Goal: Task Accomplishment & Management: Manage account settings

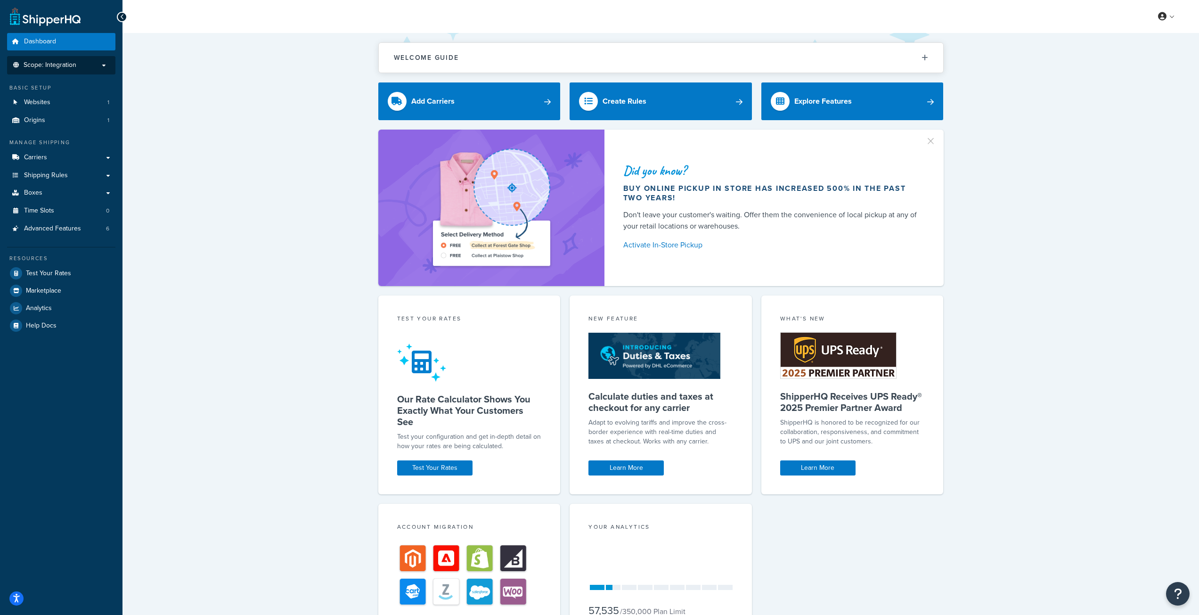
click at [66, 63] on span "Scope: Integration" at bounding box center [50, 65] width 53 height 8
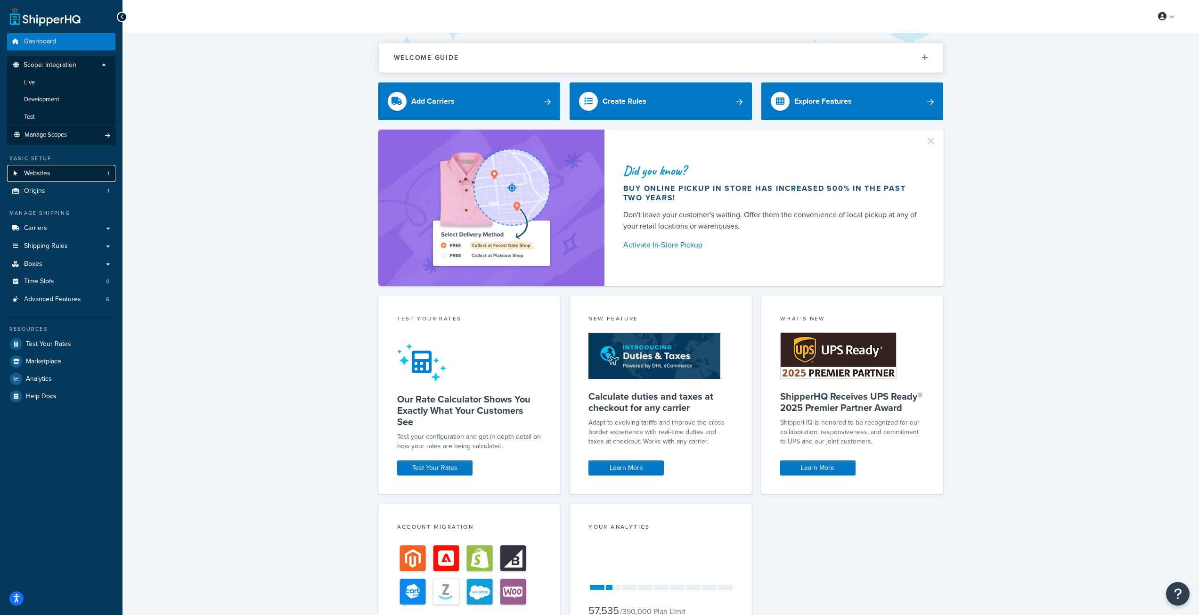
click at [65, 178] on link "Websites 1" at bounding box center [61, 173] width 108 height 17
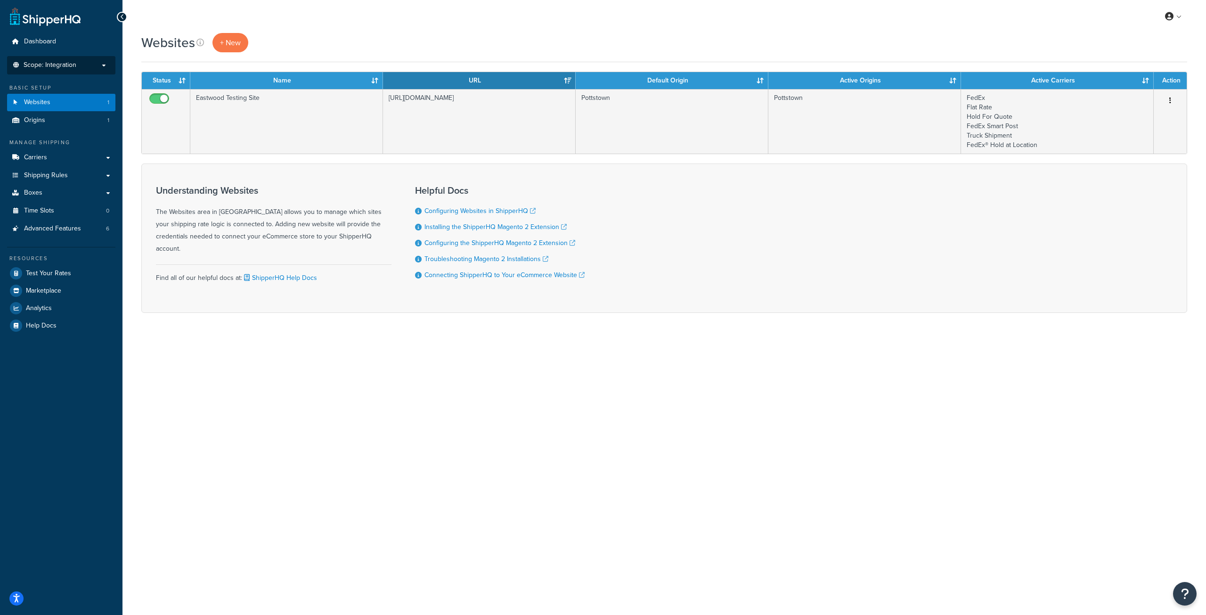
click at [78, 68] on p "Scope: Integration" at bounding box center [61, 65] width 100 height 8
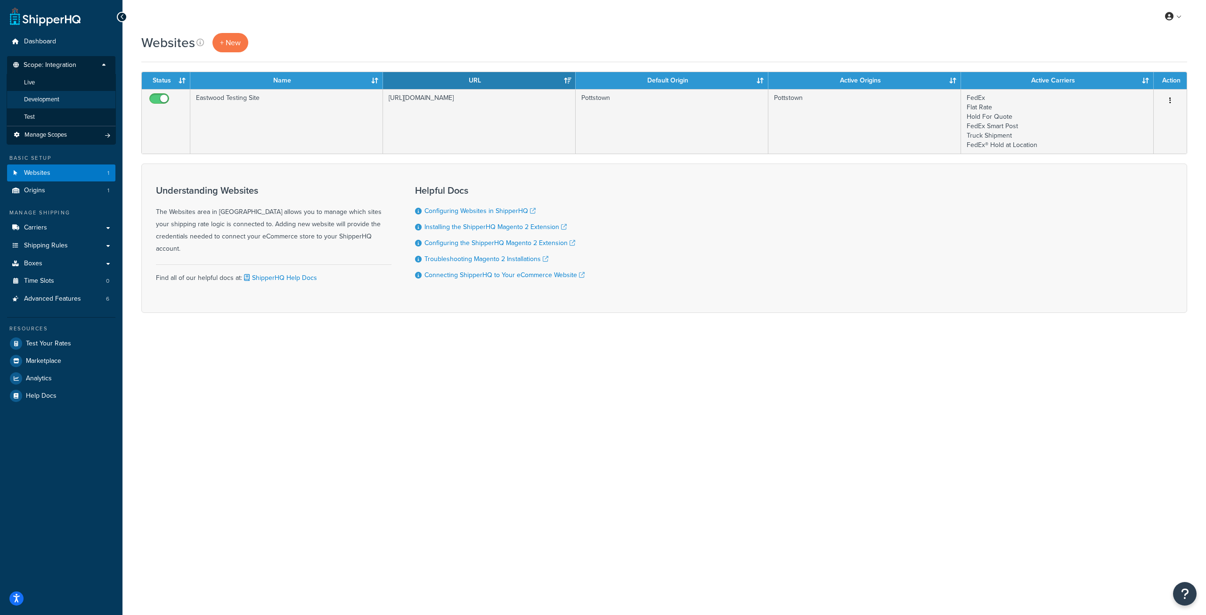
click at [70, 100] on li "Development" at bounding box center [61, 99] width 109 height 17
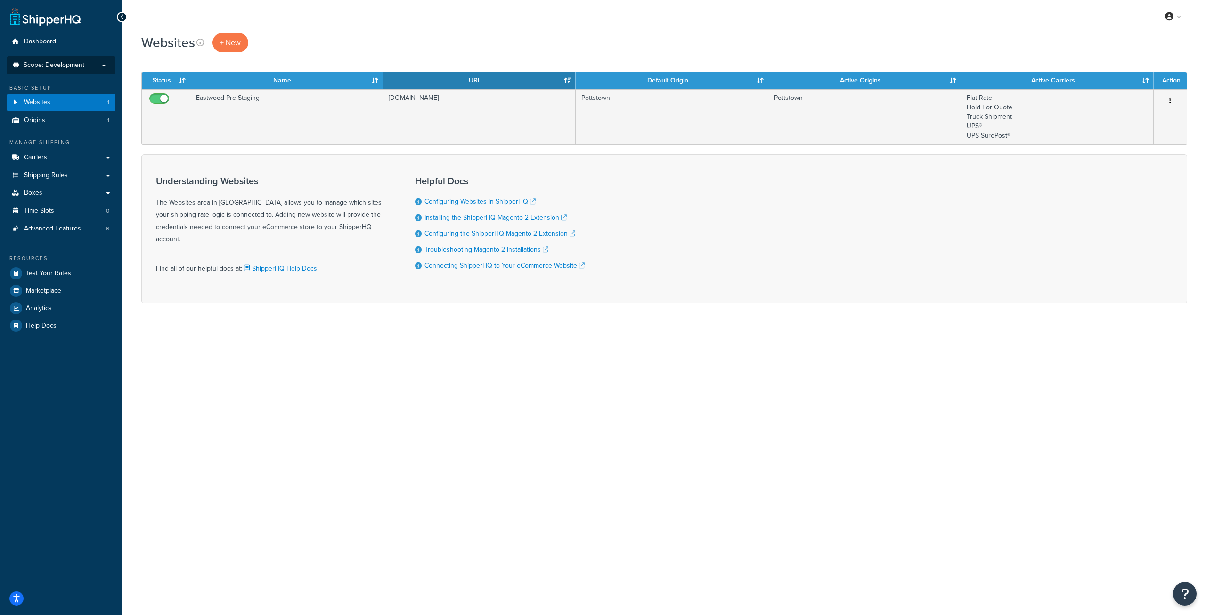
click at [93, 67] on p "Scope: Development" at bounding box center [61, 65] width 100 height 8
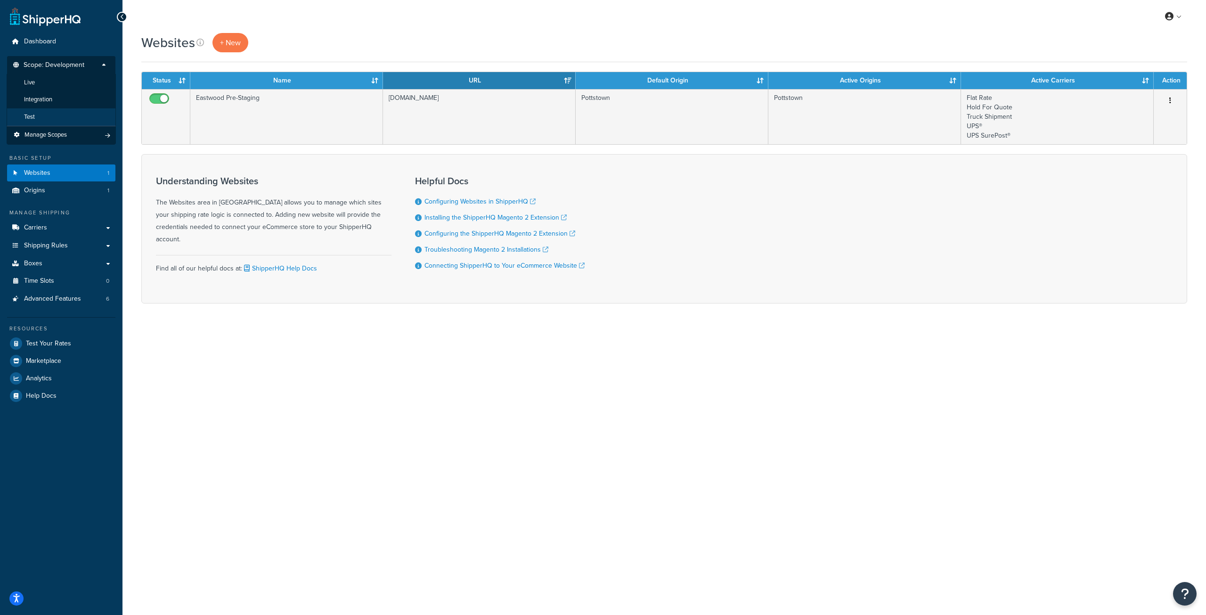
click at [91, 120] on li "Test" at bounding box center [61, 116] width 109 height 17
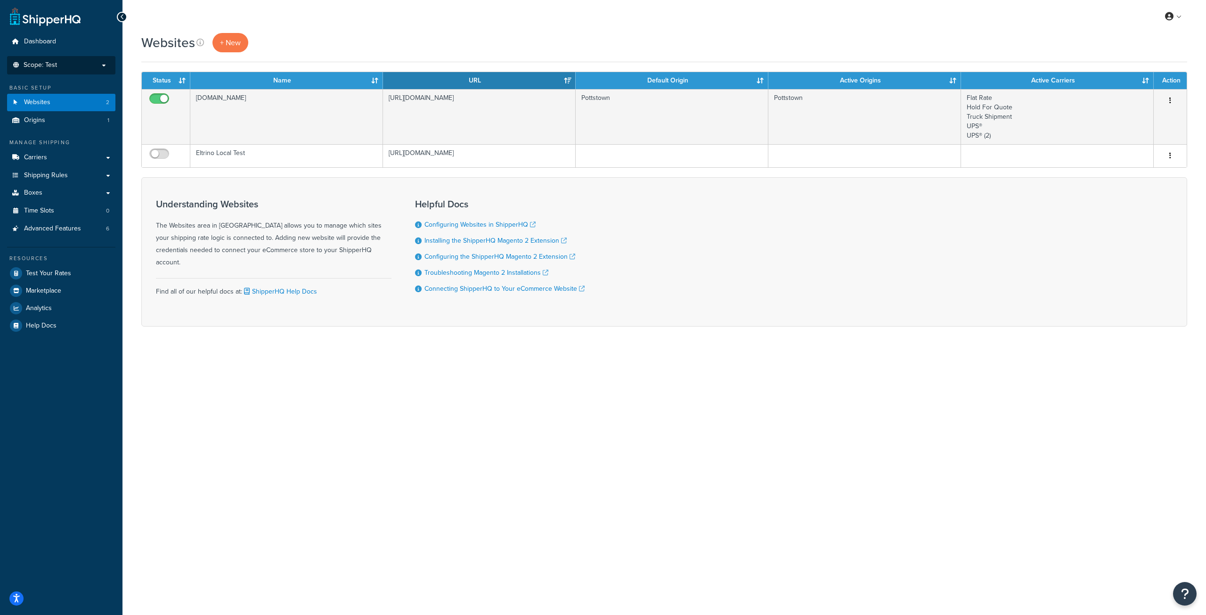
click at [91, 72] on li "Scope: Test Live Development Integration Manage Scopes" at bounding box center [61, 65] width 108 height 18
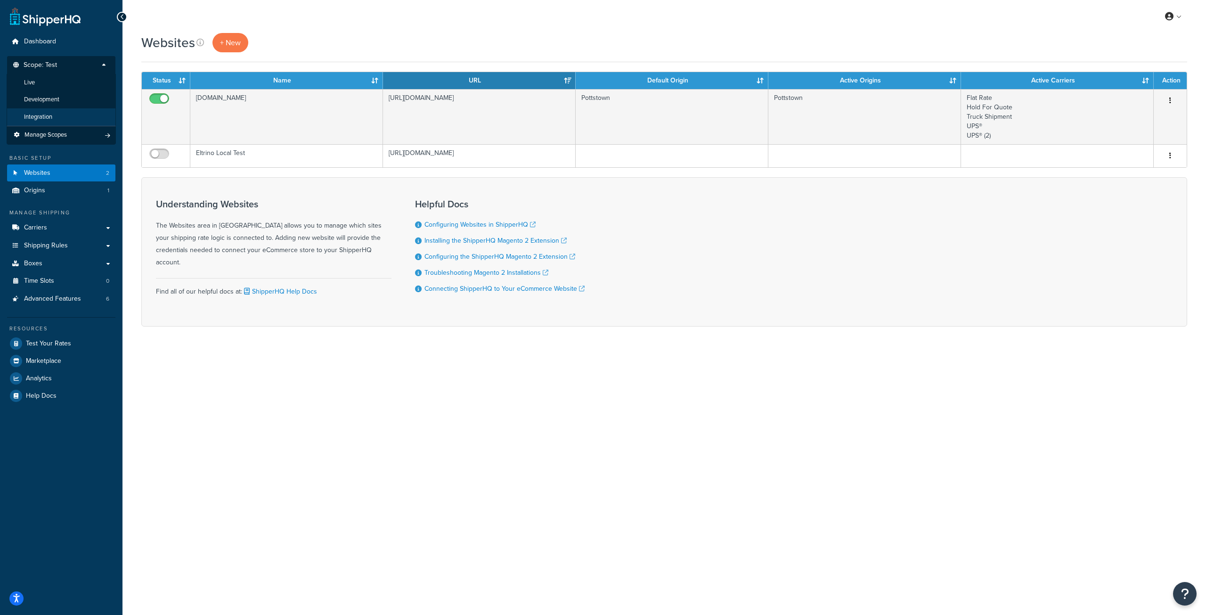
click at [94, 111] on li "Integration" at bounding box center [61, 116] width 109 height 17
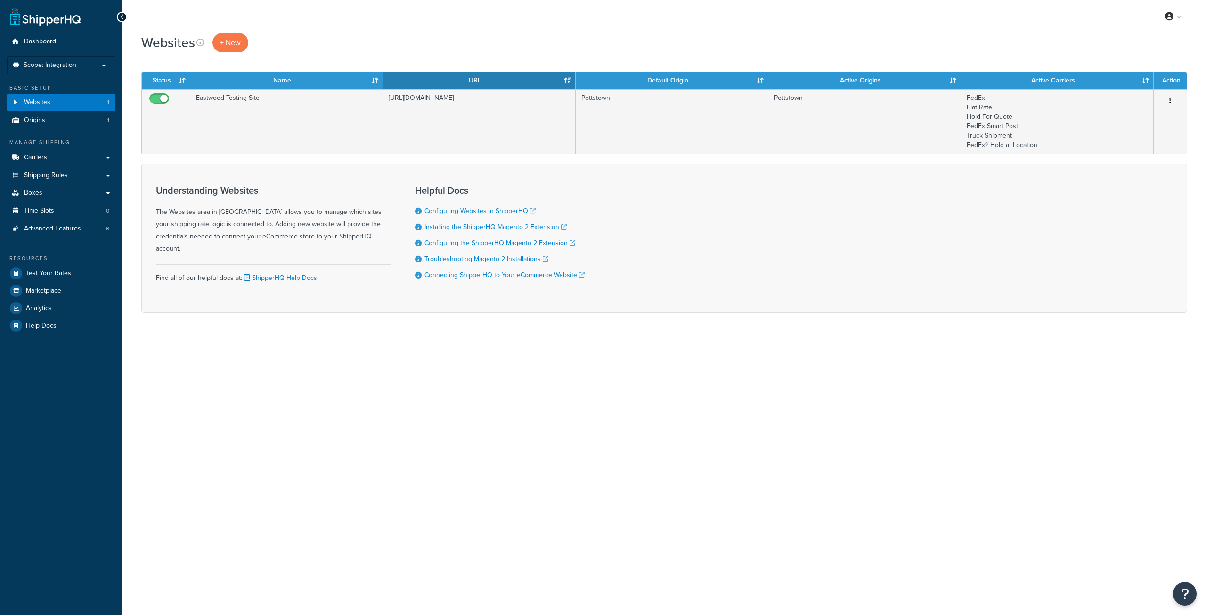
click at [90, 67] on p "Scope: Integration" at bounding box center [61, 65] width 100 height 8
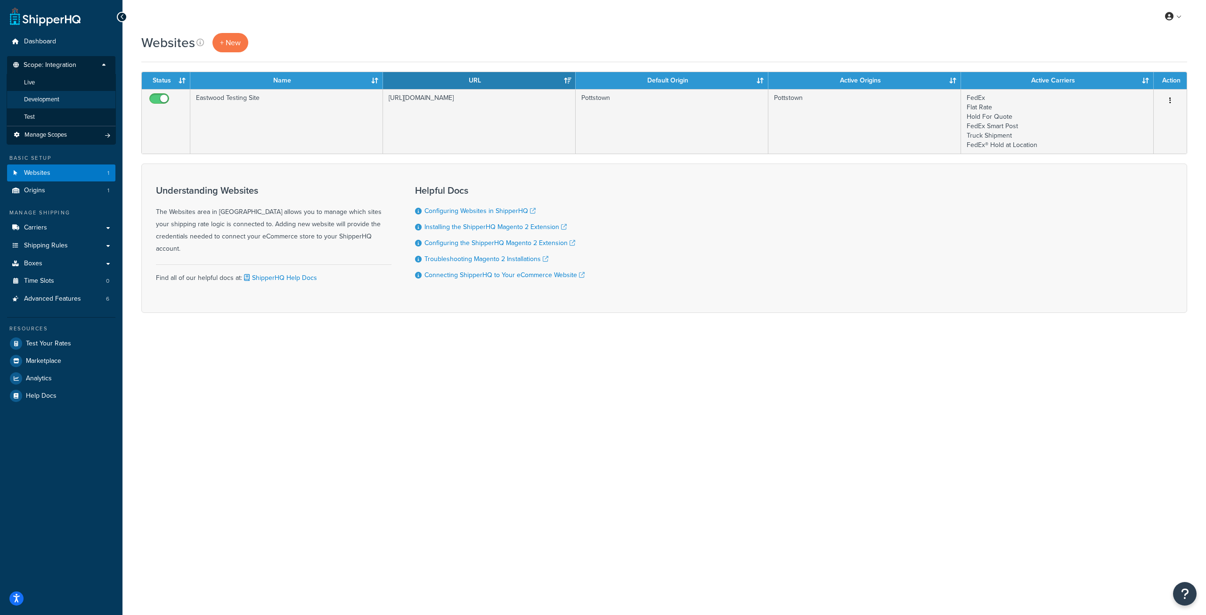
click at [87, 99] on li "Development" at bounding box center [61, 99] width 109 height 17
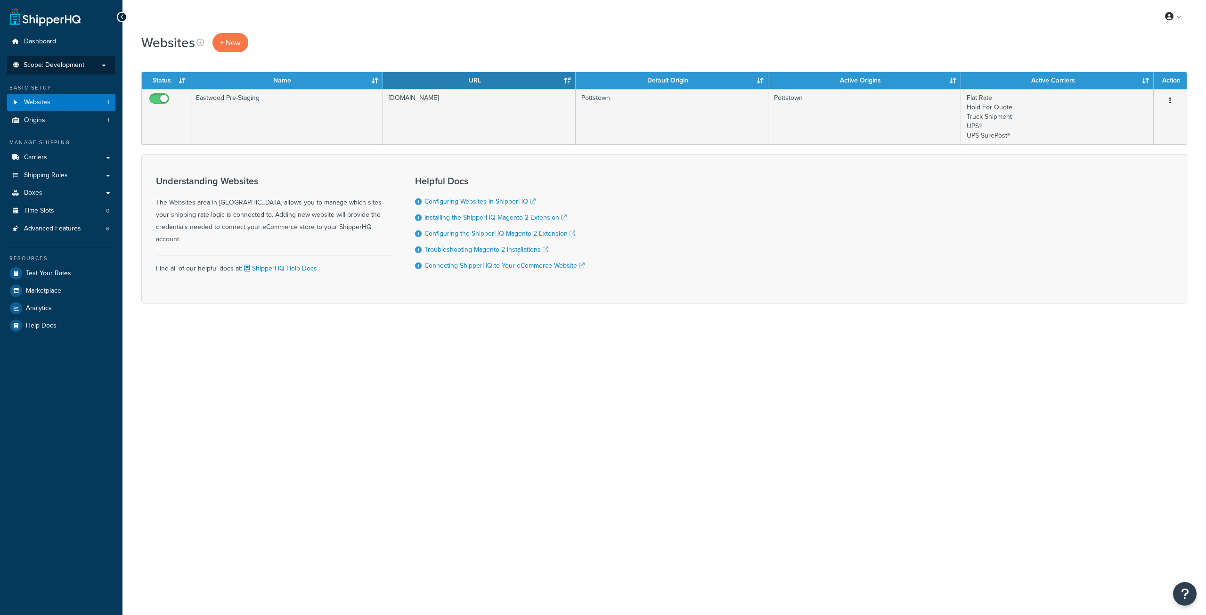
click at [89, 70] on li "Scope: Development Live Integration Test Manage Scopes" at bounding box center [61, 65] width 108 height 18
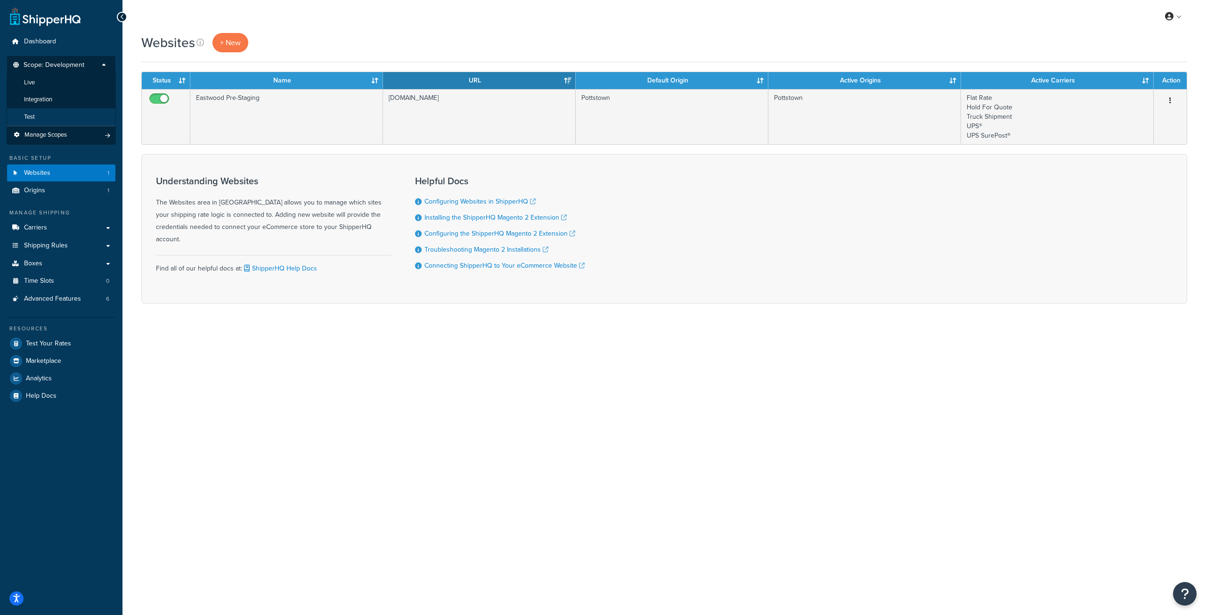
click at [91, 111] on li "Test" at bounding box center [61, 116] width 109 height 17
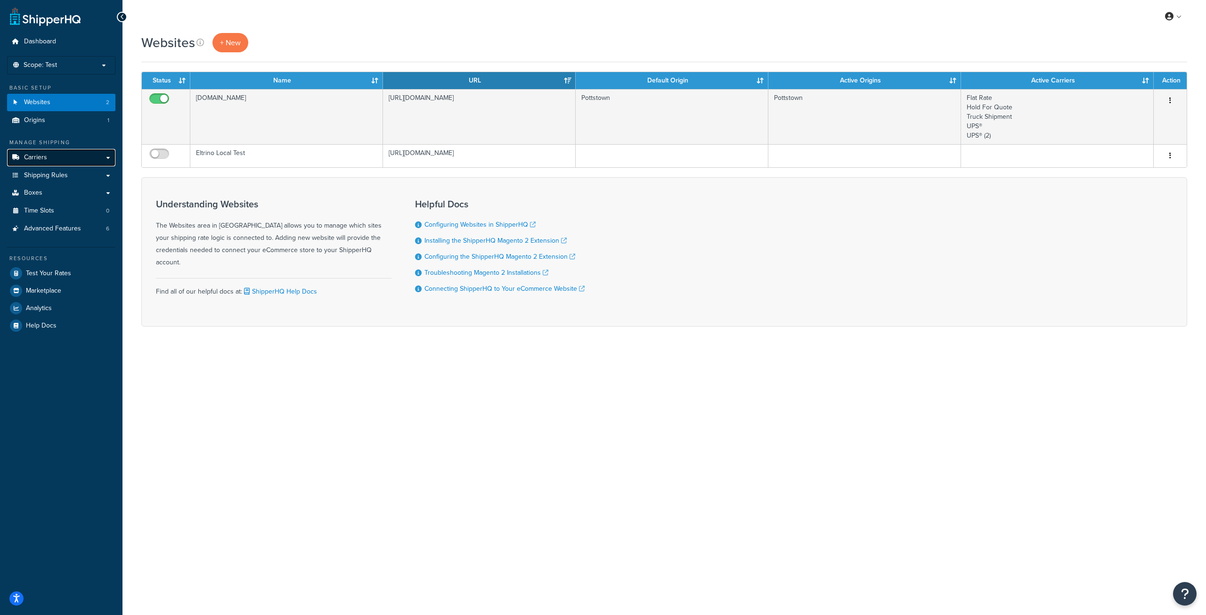
click at [100, 161] on link "Carriers" at bounding box center [61, 157] width 108 height 17
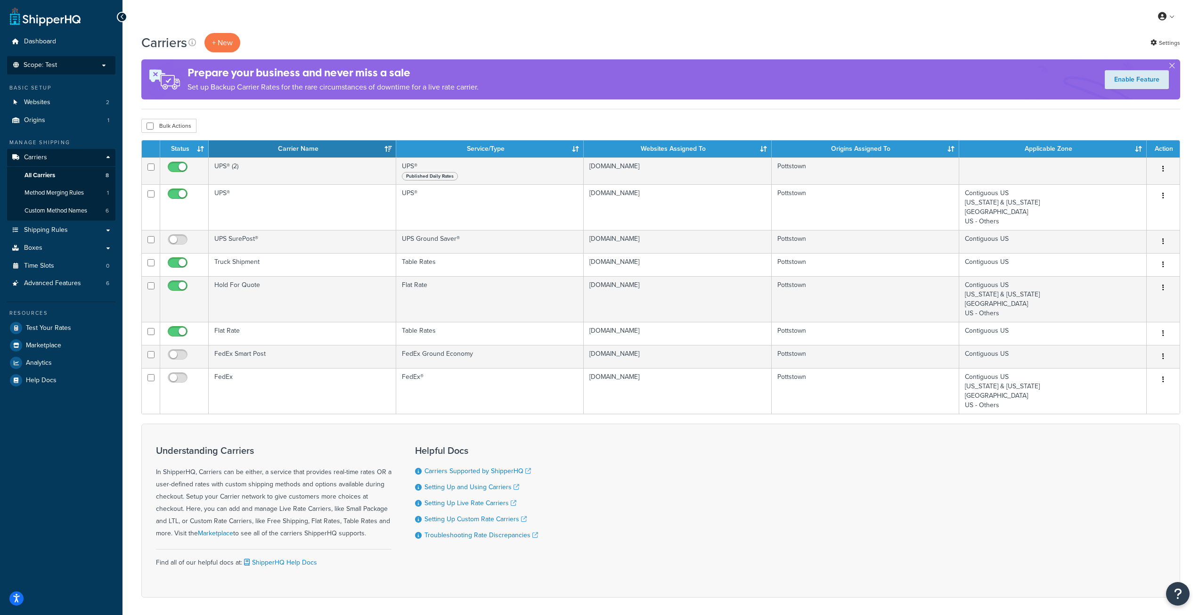
click at [74, 66] on p "Scope: Test" at bounding box center [61, 65] width 100 height 8
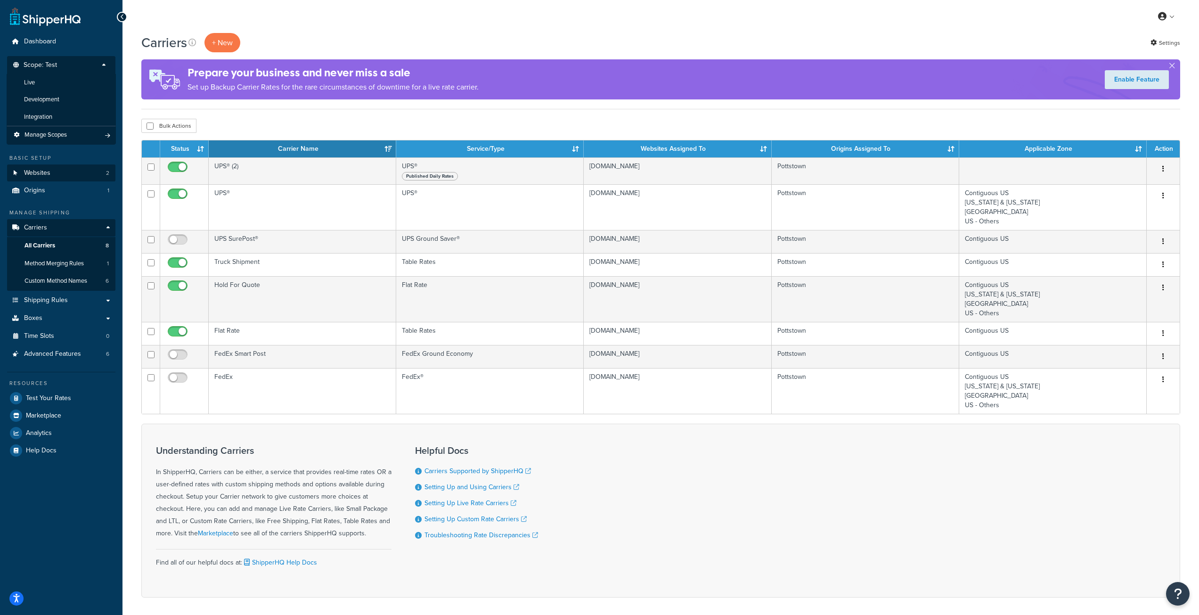
click at [78, 108] on li "Integration" at bounding box center [61, 116] width 109 height 17
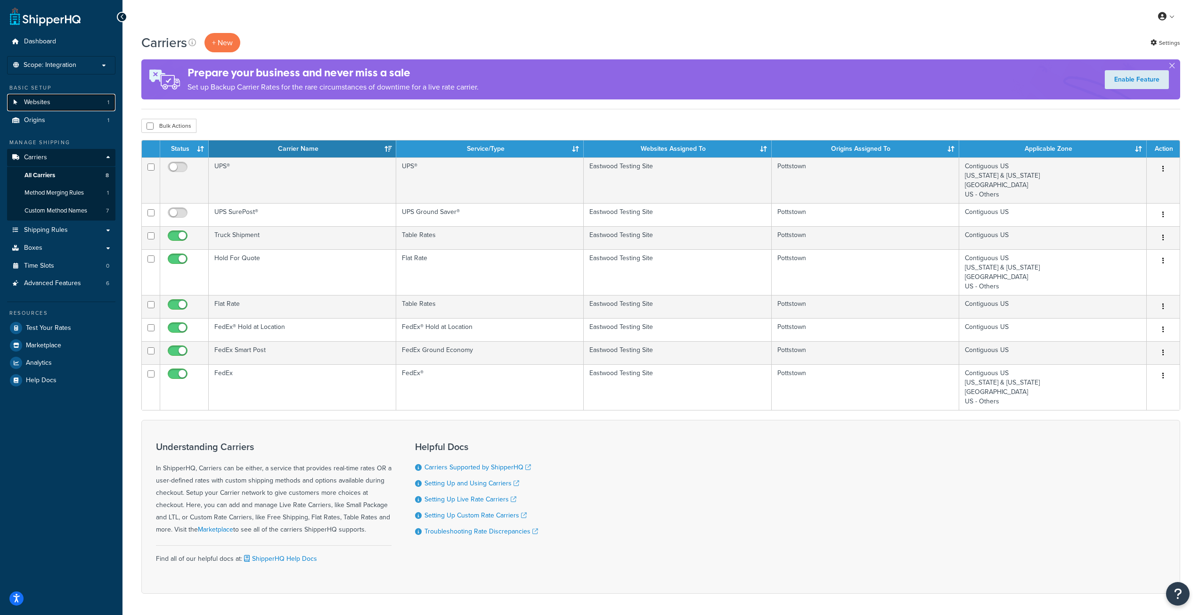
click at [69, 109] on link "Websites 1" at bounding box center [61, 102] width 108 height 17
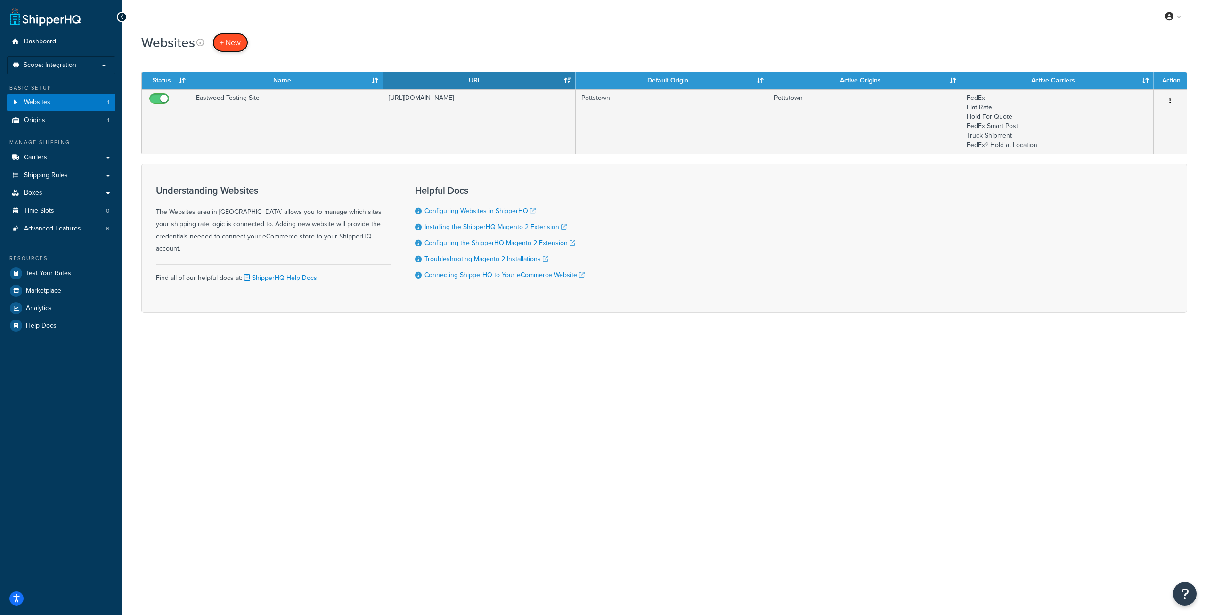
click at [226, 46] on span "+ New" at bounding box center [230, 42] width 21 height 11
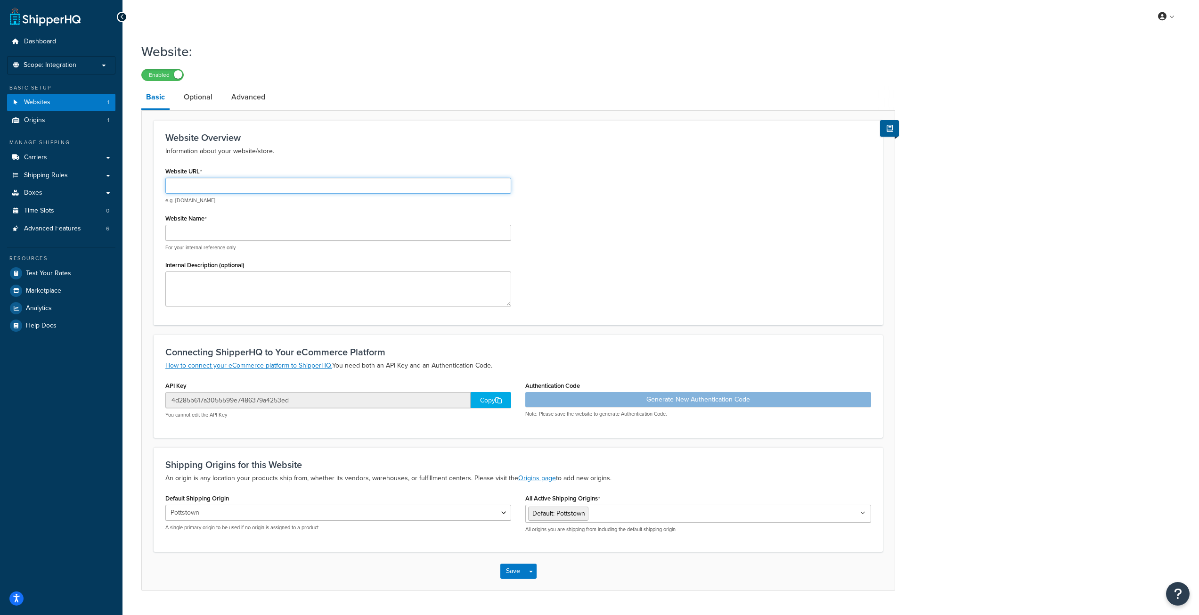
click at [437, 189] on input "Website URL" at bounding box center [338, 186] width 346 height 16
type input "[PERSON_NAME][DOMAIN_NAME][PERSON_NAME]"
click at [255, 233] on input "Website Name" at bounding box center [338, 233] width 346 height 16
type input "[PERSON_NAME] Local Dev"
click at [488, 405] on div "Copy" at bounding box center [491, 400] width 41 height 16
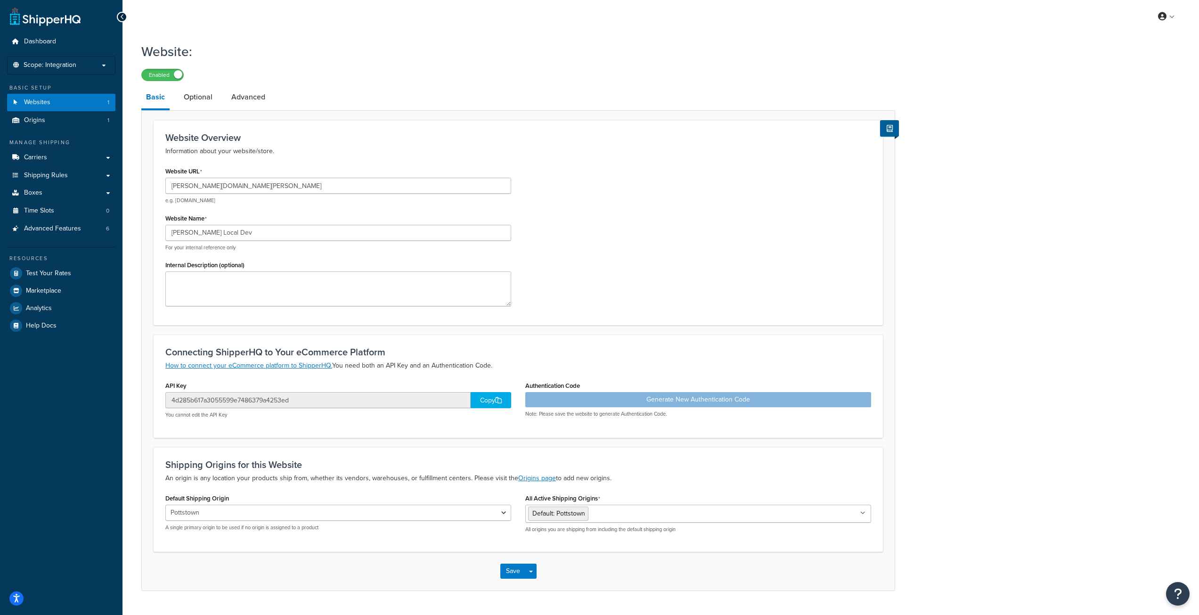
drag, startPoint x: 499, startPoint y: 399, endPoint x: 455, endPoint y: 402, distance: 43.4
click at [499, 399] on icon at bounding box center [498, 400] width 7 height 7
click at [708, 403] on div "Generate New Authentication Code Note: Please save the website to generate Auth…" at bounding box center [698, 404] width 346 height 25
click at [201, 93] on link "Optional" at bounding box center [198, 97] width 38 height 23
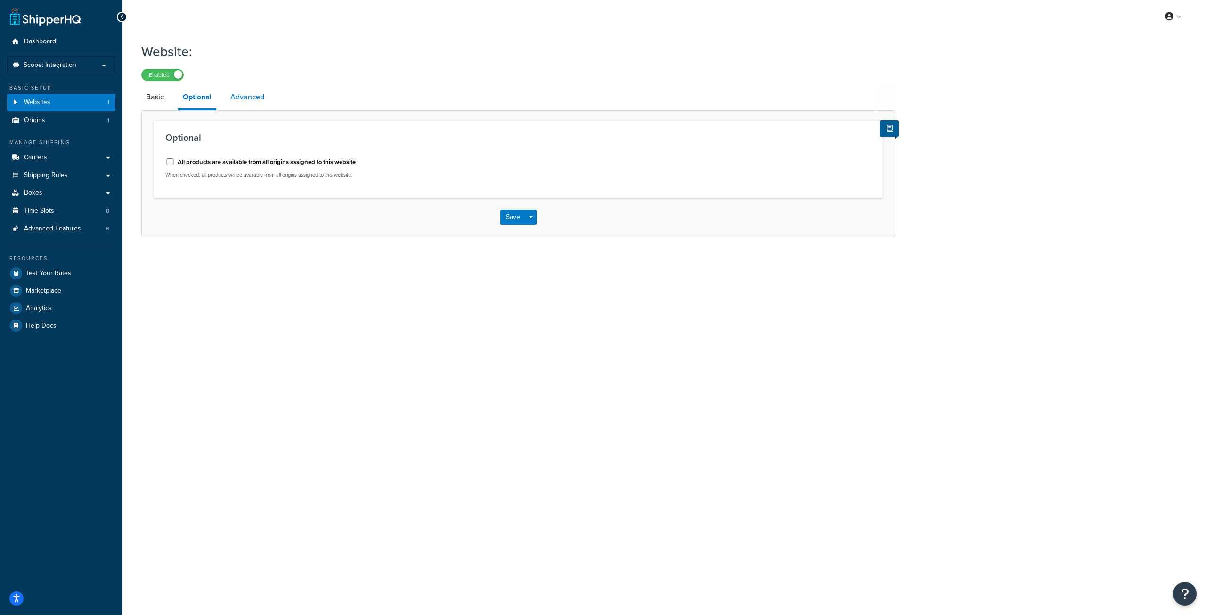
click at [232, 96] on link "Advanced" at bounding box center [247, 97] width 43 height 23
click at [150, 93] on link "Basic" at bounding box center [154, 97] width 27 height 23
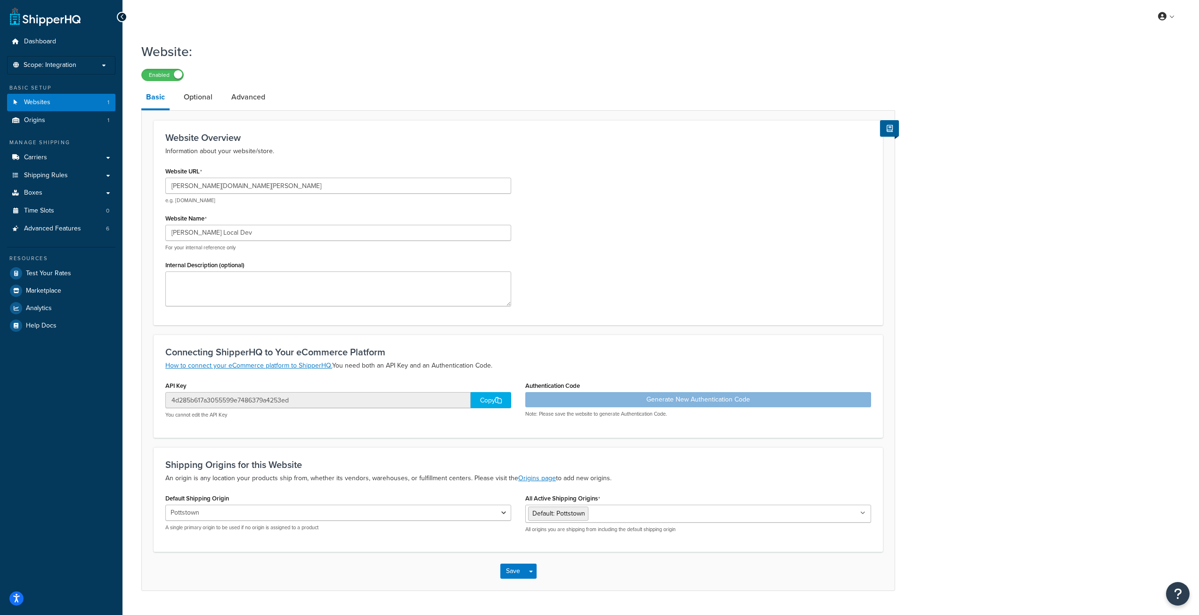
click at [658, 394] on div "Generate New Authentication Code Note: Please save the website to generate Auth…" at bounding box center [698, 404] width 346 height 25
click at [533, 569] on button "Save Dropdown" at bounding box center [530, 571] width 11 height 15
click at [510, 572] on button "Save" at bounding box center [512, 571] width 25 height 15
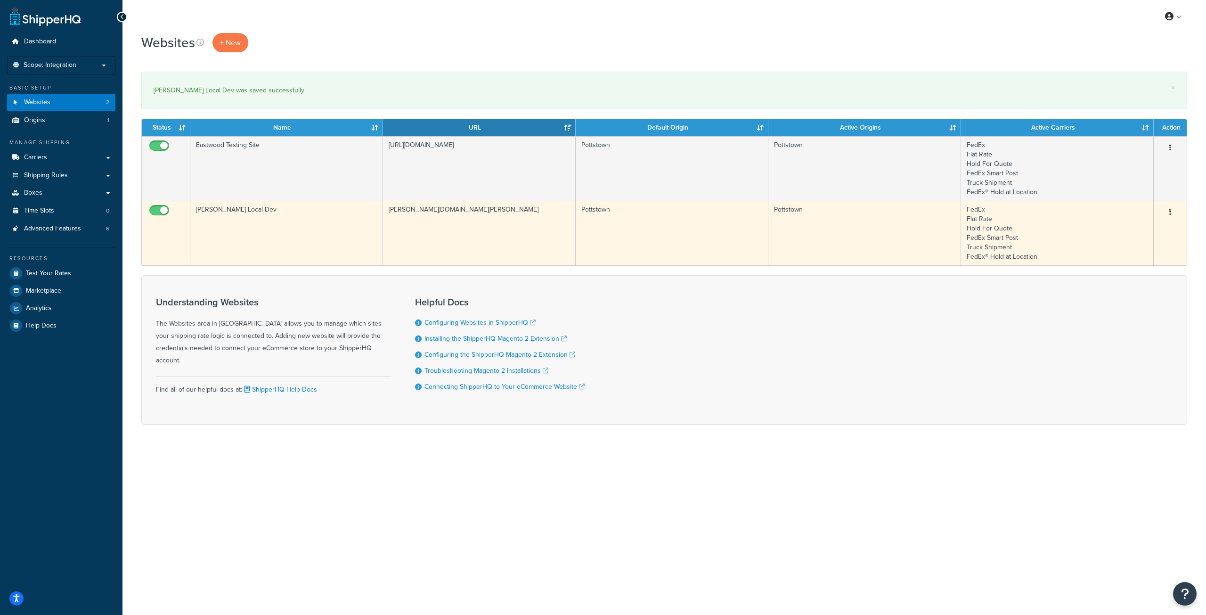
click at [446, 251] on td "[PERSON_NAME][DOMAIN_NAME][PERSON_NAME]" at bounding box center [479, 233] width 193 height 65
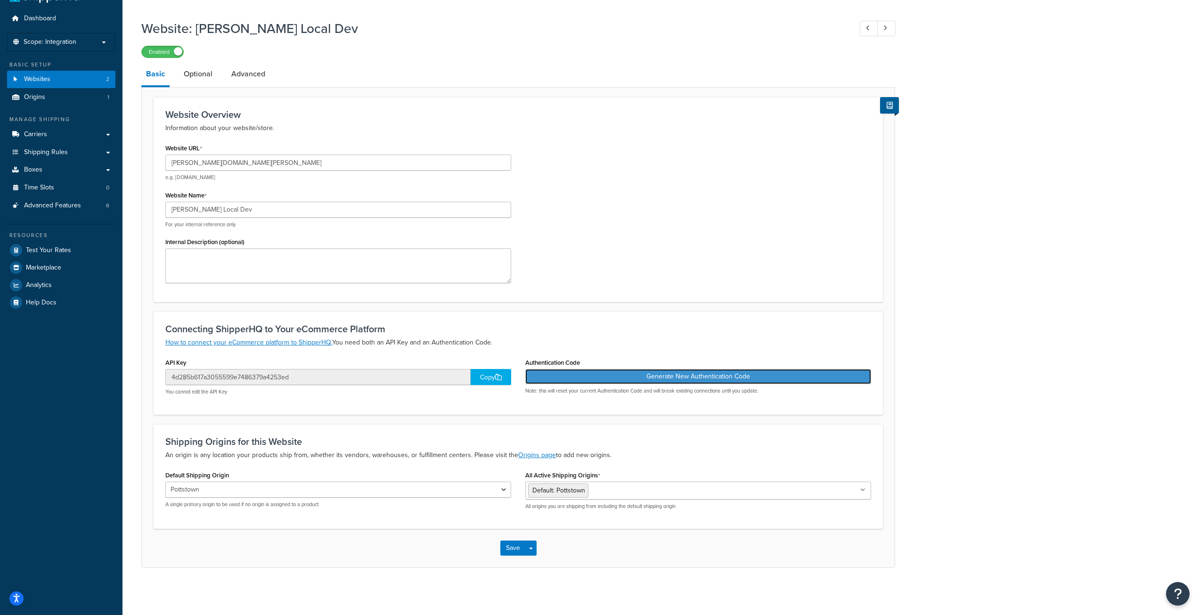
click at [711, 379] on button "Generate New Authentication Code" at bounding box center [698, 376] width 346 height 15
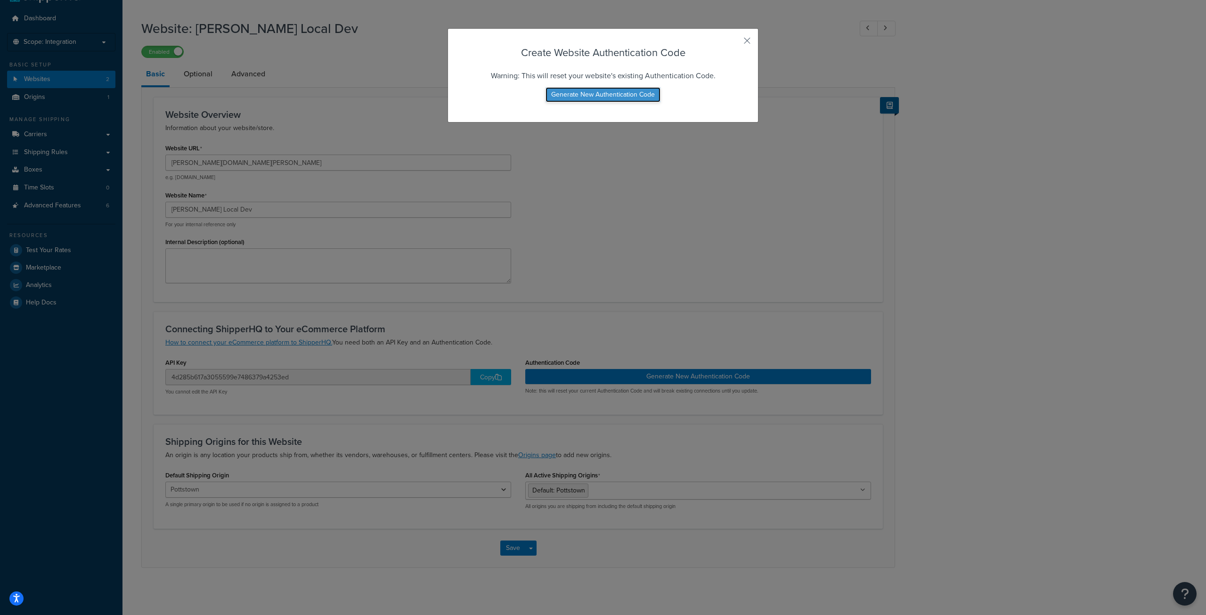
click at [617, 90] on button "Generate New Authentication Code" at bounding box center [603, 94] width 115 height 15
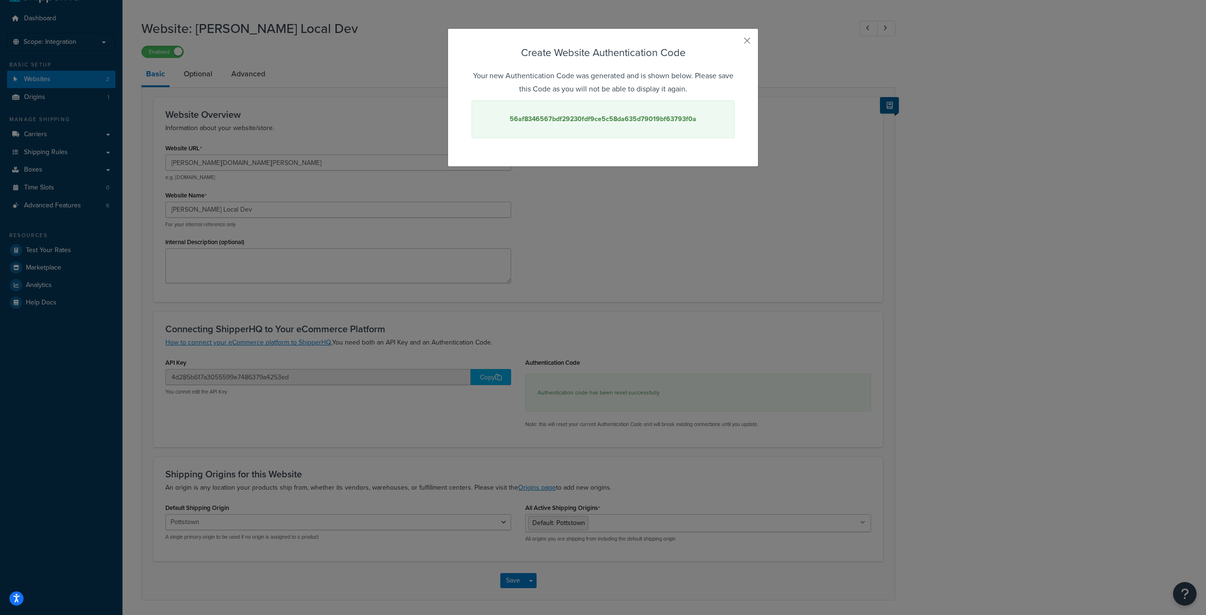
click at [649, 118] on strong "56af8346567bdf29230fdf9ce5c58da635d79019bf63793f0a" at bounding box center [603, 119] width 187 height 10
copy strong "56af8346567bdf29230fdf9ce5c58da635d79019bf63793f0a"
click at [735, 43] on button "button" at bounding box center [733, 44] width 2 height 2
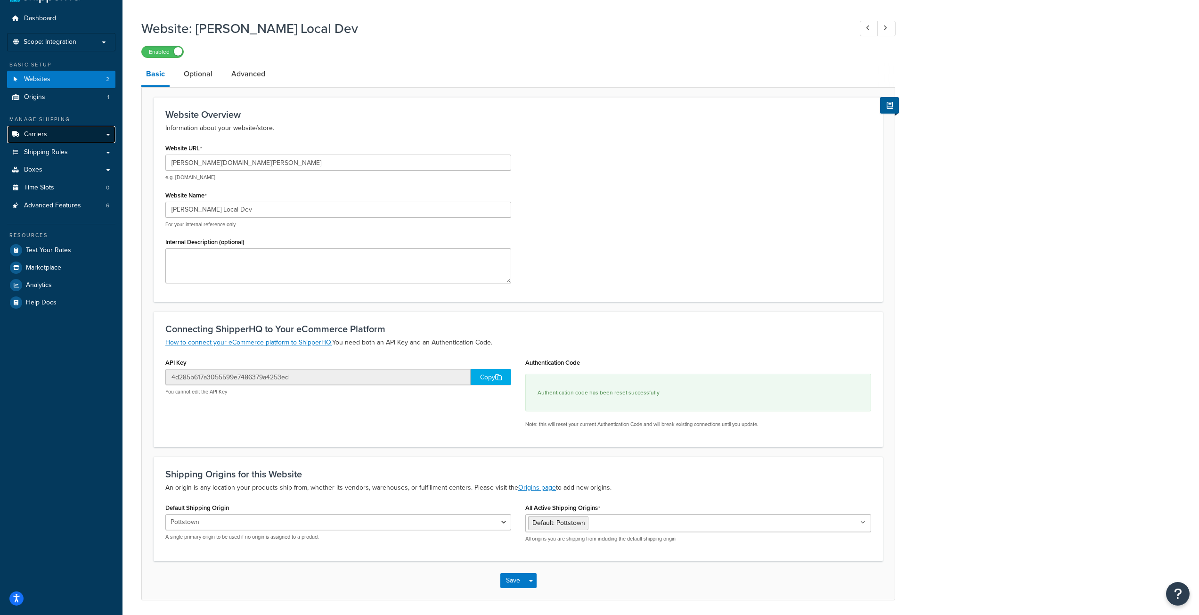
click at [67, 128] on link "Carriers" at bounding box center [61, 134] width 108 height 17
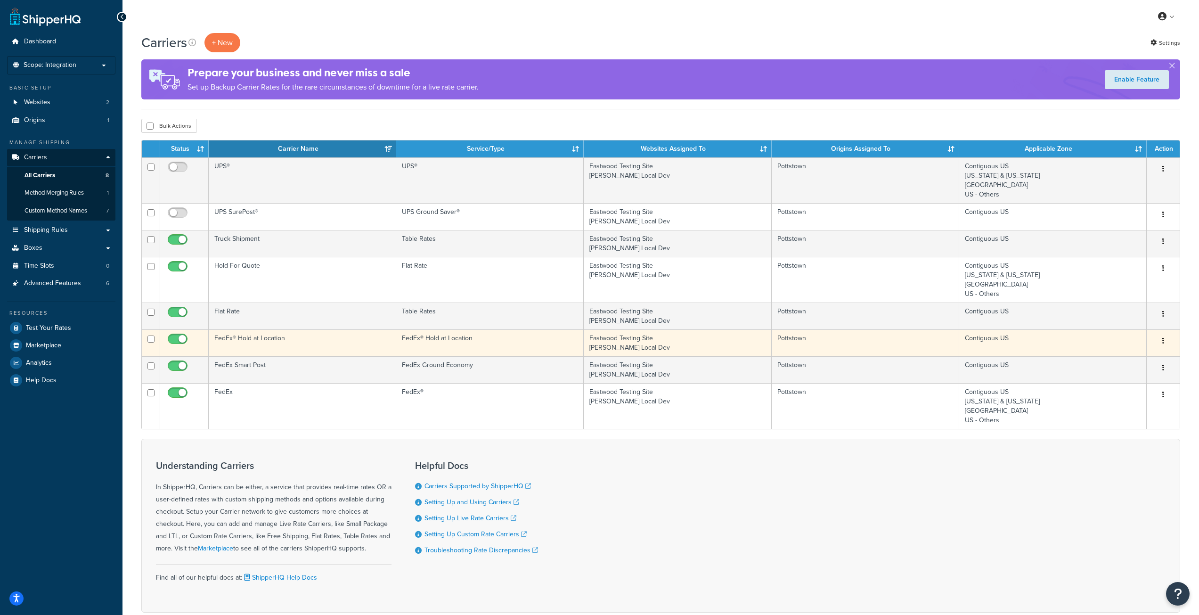
click at [510, 337] on td "FedEx® Hold at Location" at bounding box center [490, 342] width 188 height 27
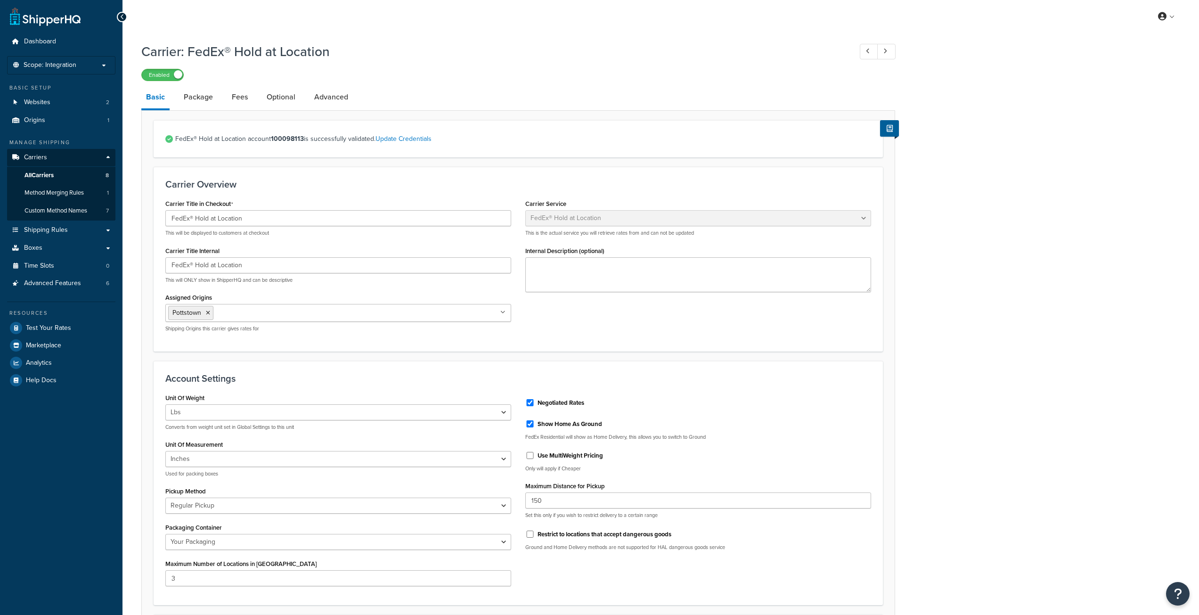
select select "fedExLocation"
select select "REGULAR_PICKUP"
select select "YOUR_PACKAGING"
click at [181, 98] on link "Package" at bounding box center [198, 97] width 39 height 23
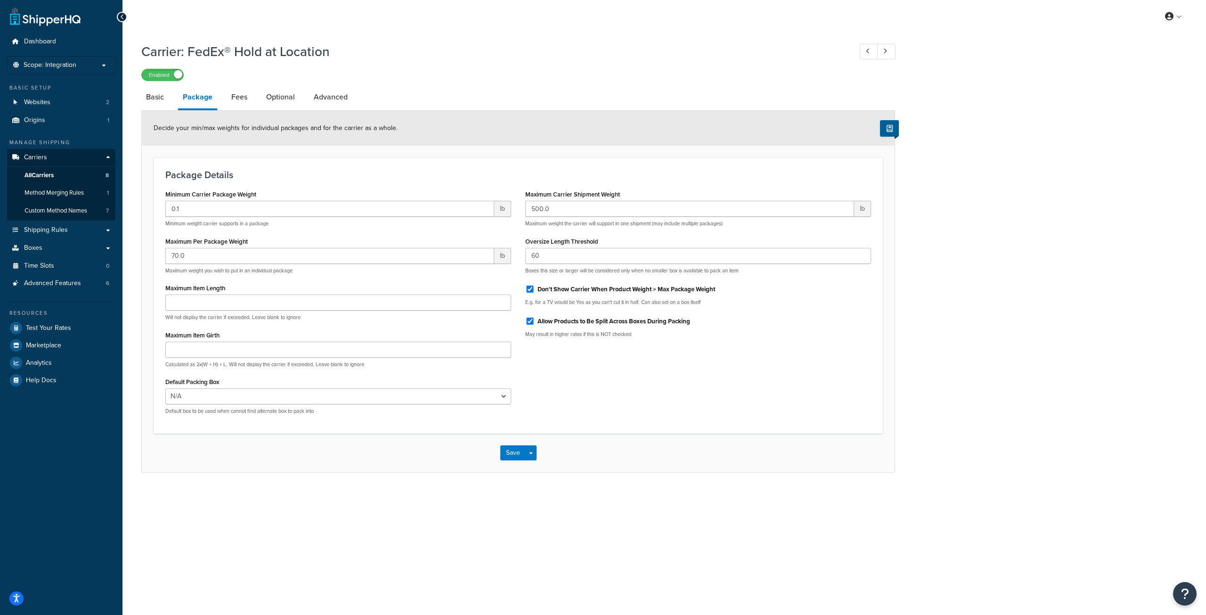
click at [140, 103] on div "Carrier: FedEx® Hold at Location Enabled Basic Package Fees Optional Advanced D…" at bounding box center [665, 267] width 1084 height 459
click at [152, 102] on link "Basic" at bounding box center [154, 97] width 27 height 23
select select "fedExLocation"
select select "REGULAR_PICKUP"
select select "YOUR_PACKAGING"
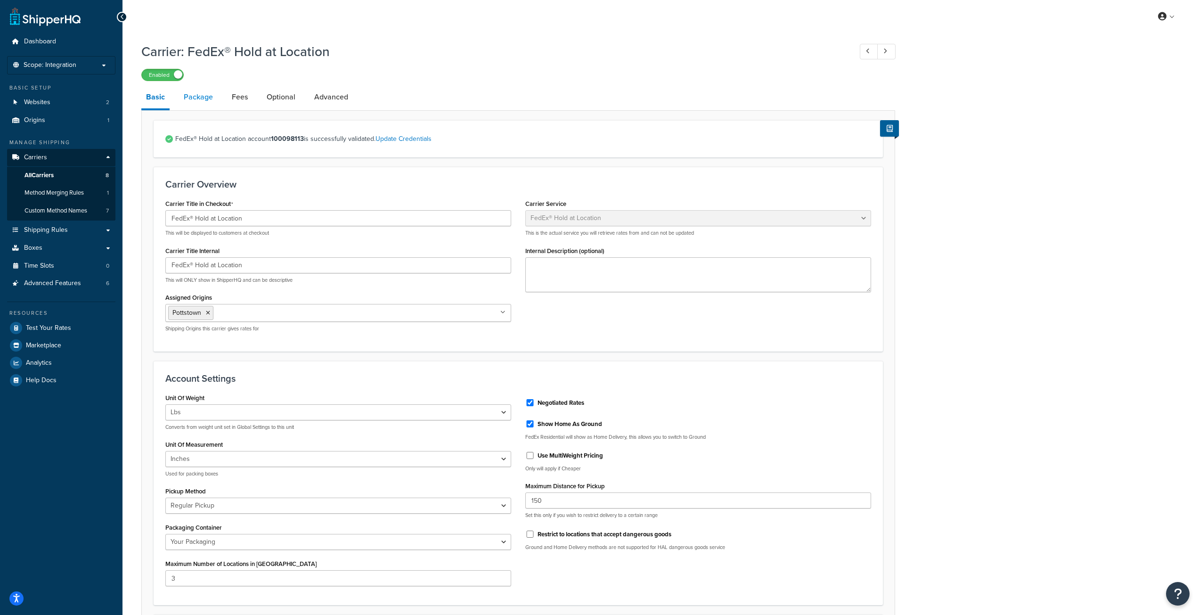
click at [203, 93] on link "Package" at bounding box center [198, 97] width 39 height 23
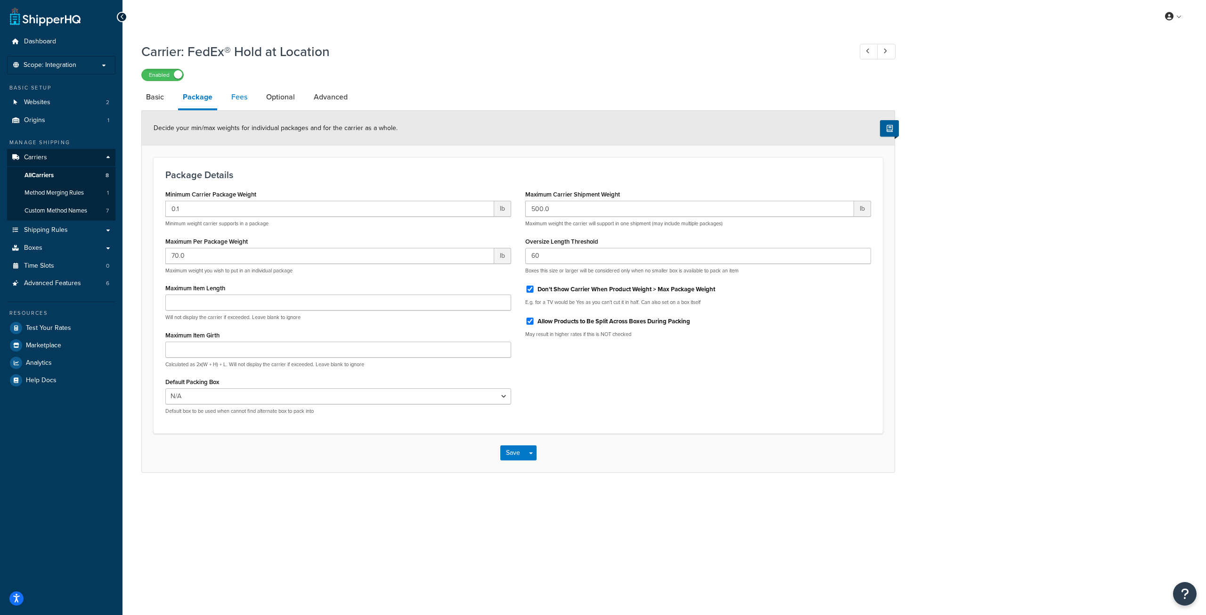
click at [250, 102] on link "Fees" at bounding box center [239, 97] width 25 height 23
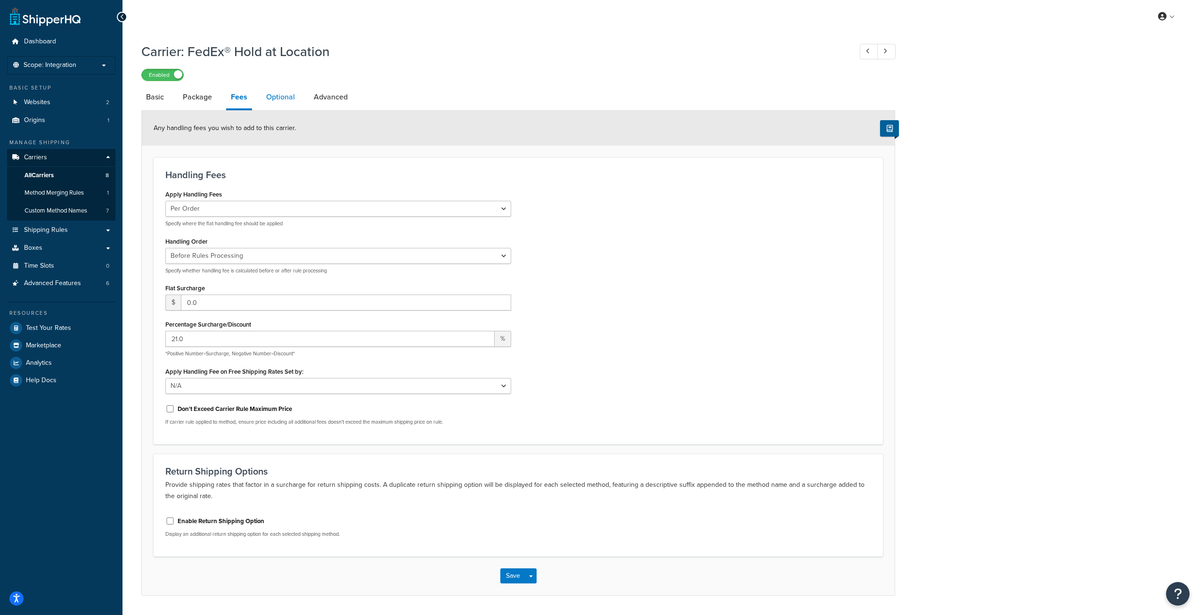
click at [282, 93] on link "Optional" at bounding box center [281, 97] width 38 height 23
select select "business"
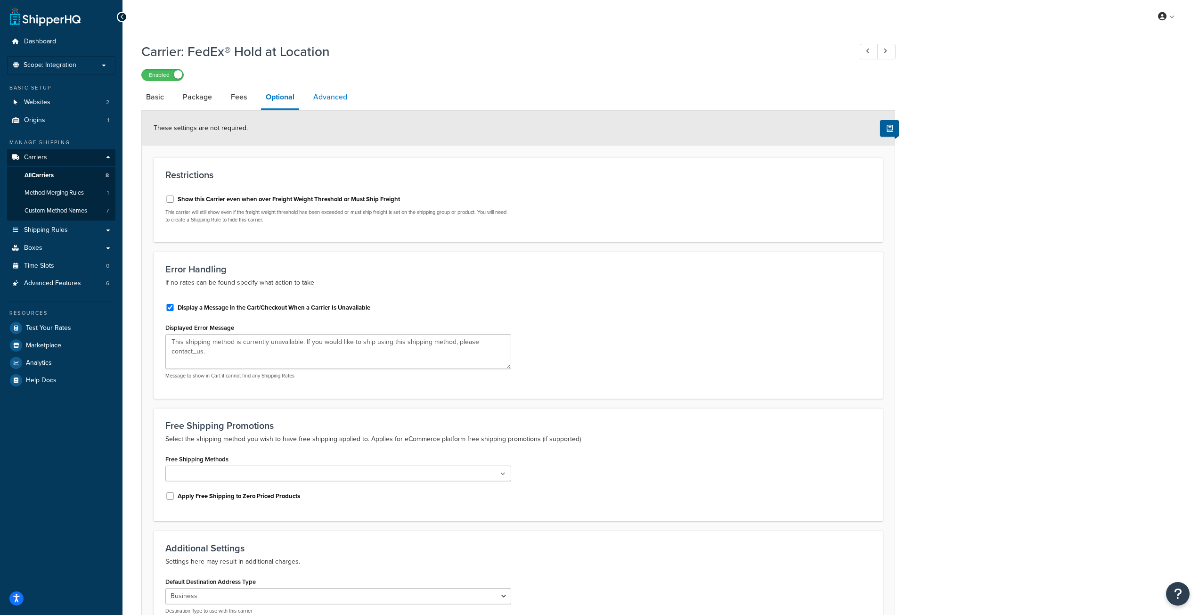
click at [335, 94] on link "Advanced" at bounding box center [330, 97] width 43 height 23
select select "false"
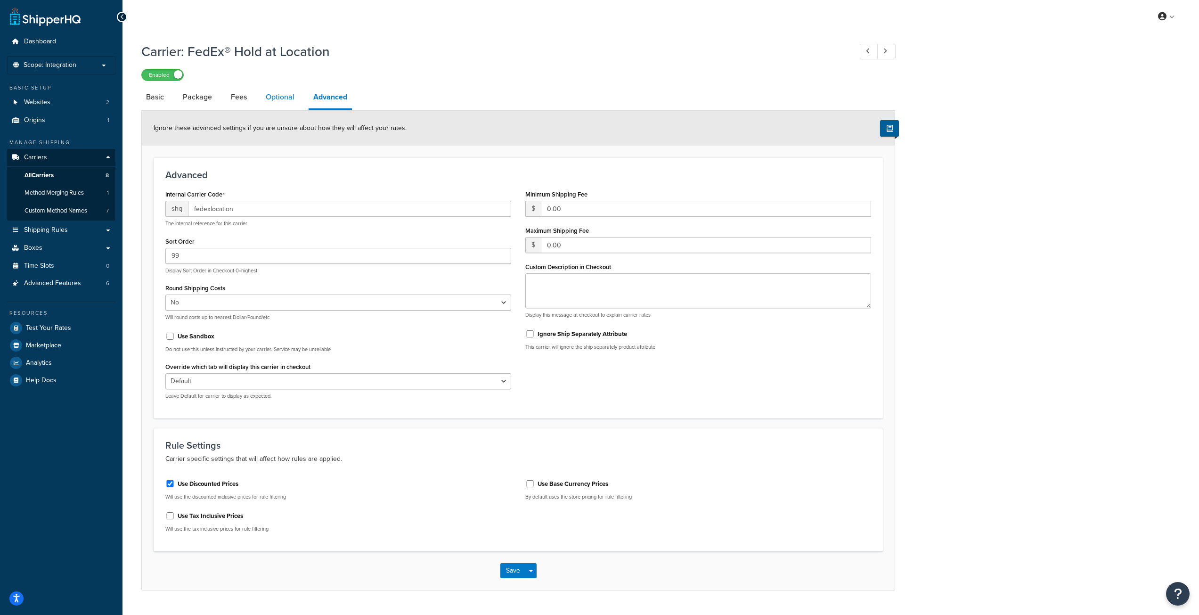
click at [281, 97] on link "Optional" at bounding box center [280, 97] width 38 height 23
select select "business"
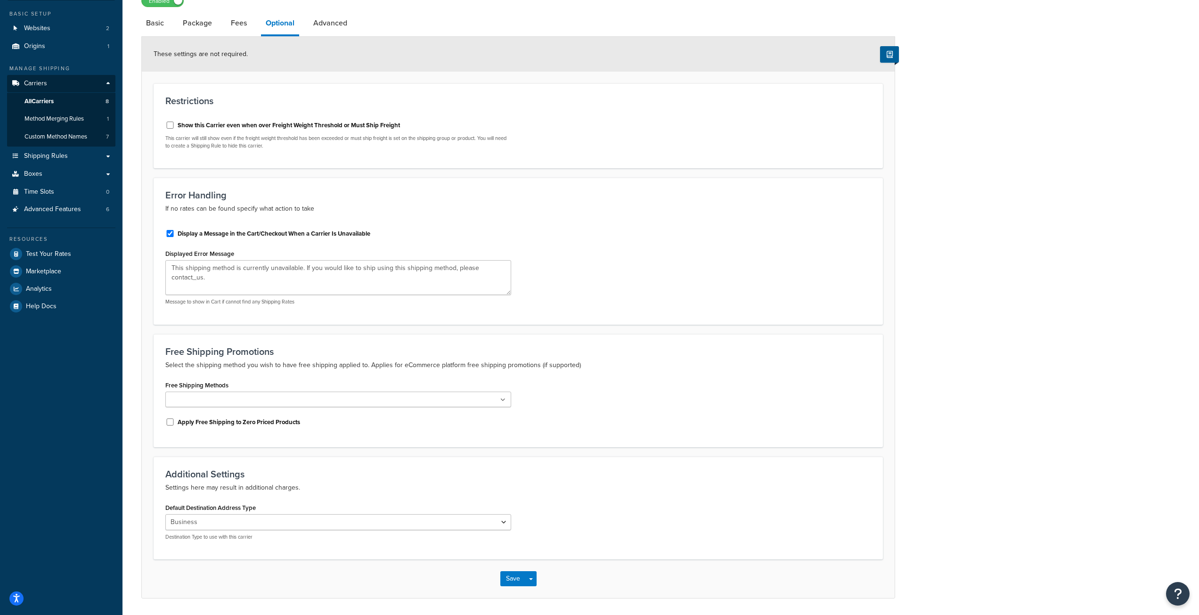
scroll to position [57, 0]
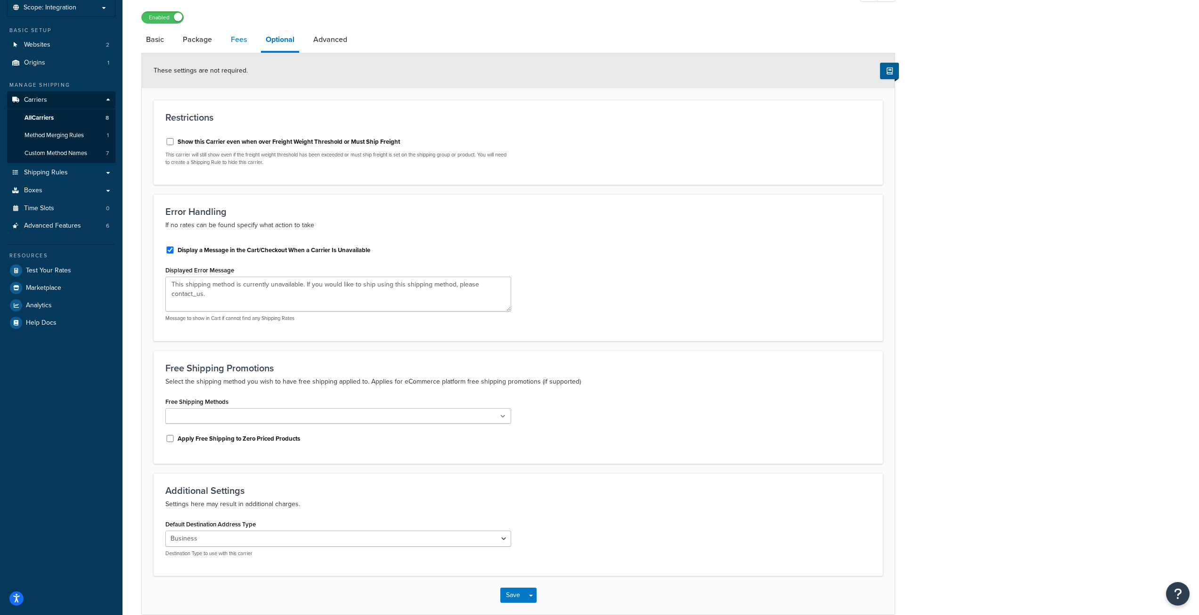
click at [238, 34] on link "Fees" at bounding box center [238, 39] width 25 height 23
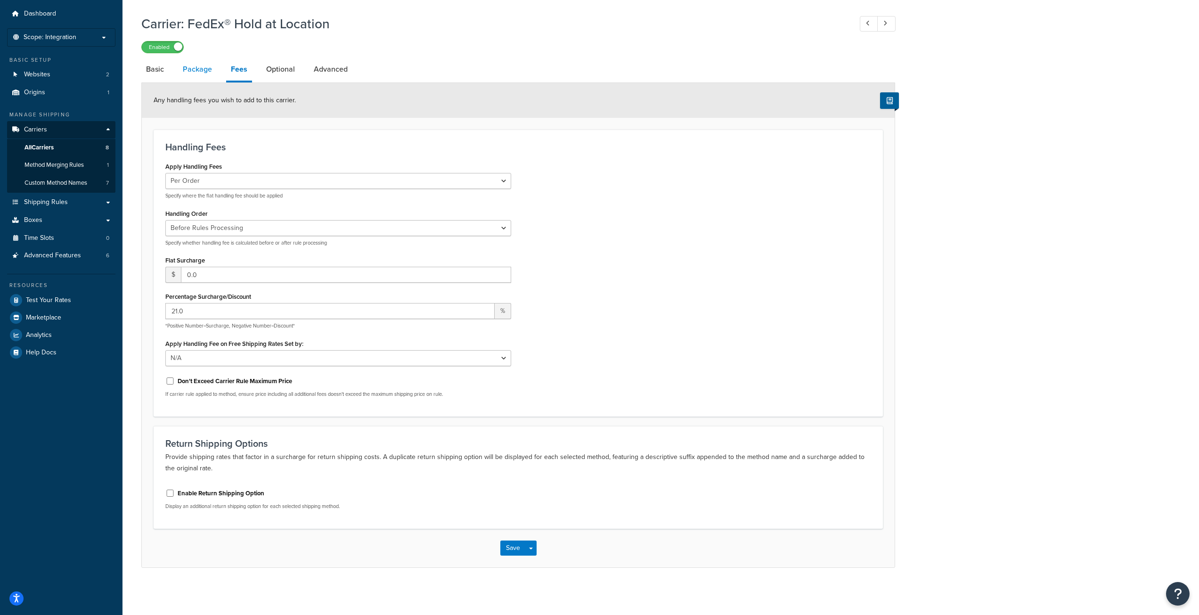
click at [198, 71] on link "Package" at bounding box center [197, 69] width 39 height 23
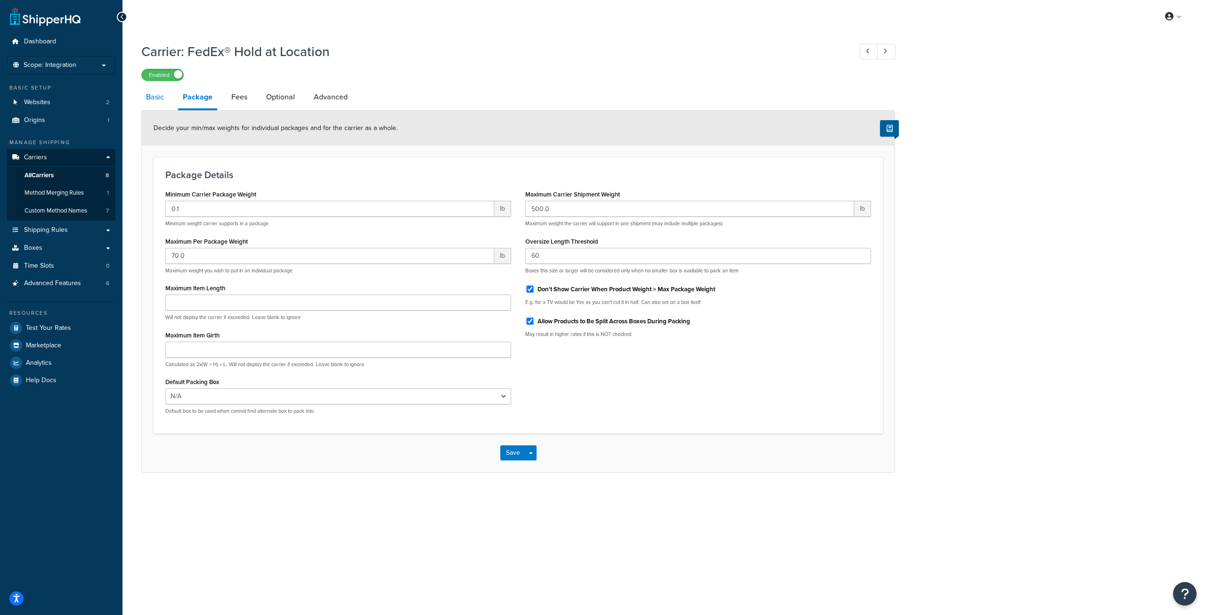
click at [159, 100] on link "Basic" at bounding box center [154, 97] width 27 height 23
select select "fedExLocation"
select select "REGULAR_PICKUP"
select select "YOUR_PACKAGING"
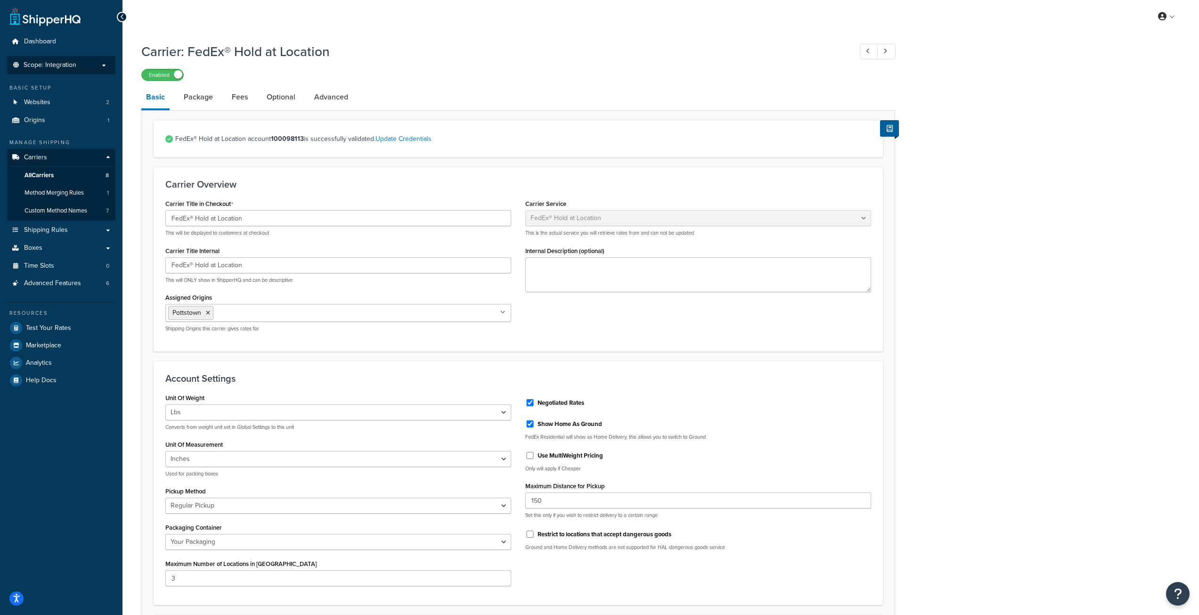
click at [66, 68] on span "Scope: Integration" at bounding box center [50, 65] width 53 height 8
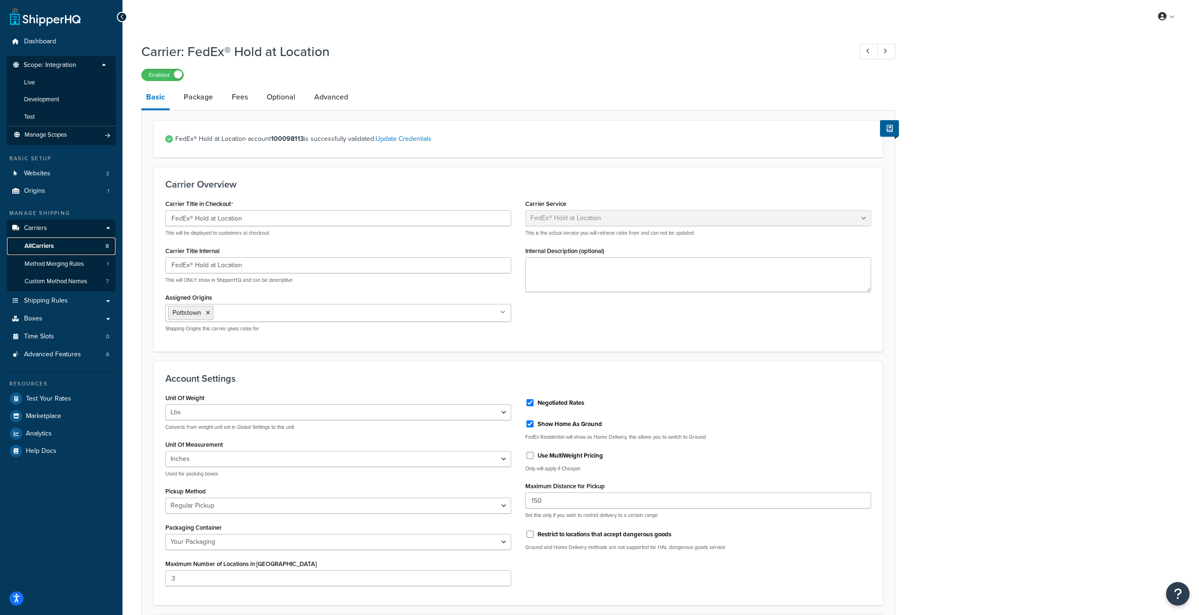
click at [63, 246] on link "All Carriers 8" at bounding box center [61, 246] width 108 height 17
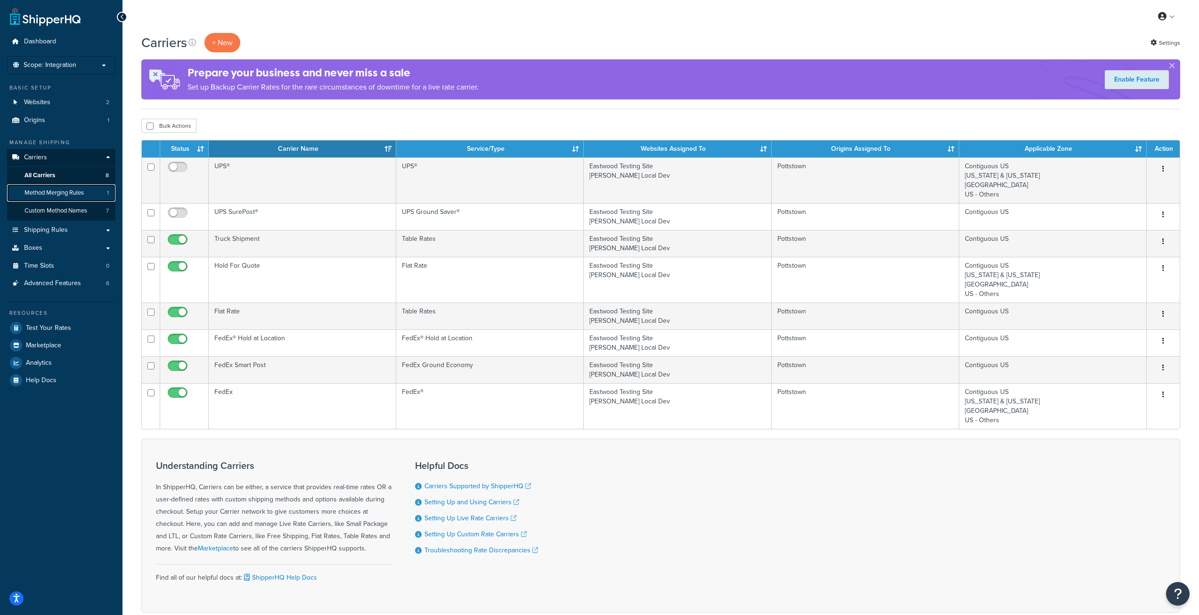
click at [43, 194] on span "Method Merging Rules" at bounding box center [54, 193] width 59 height 8
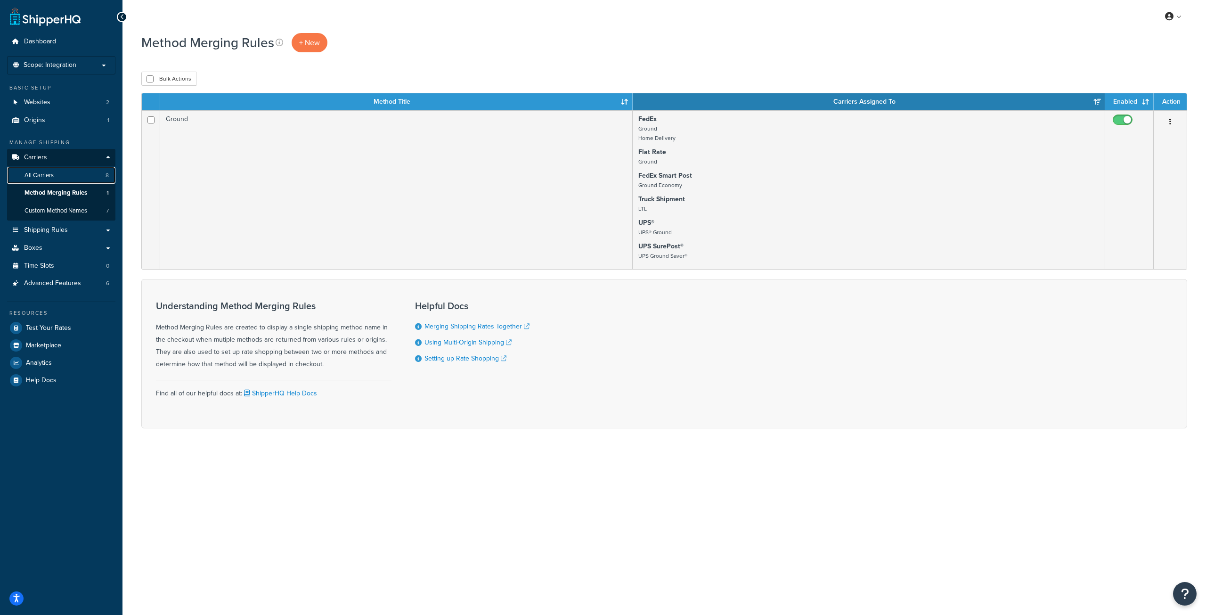
click at [54, 177] on link "All Carriers 8" at bounding box center [61, 175] width 108 height 17
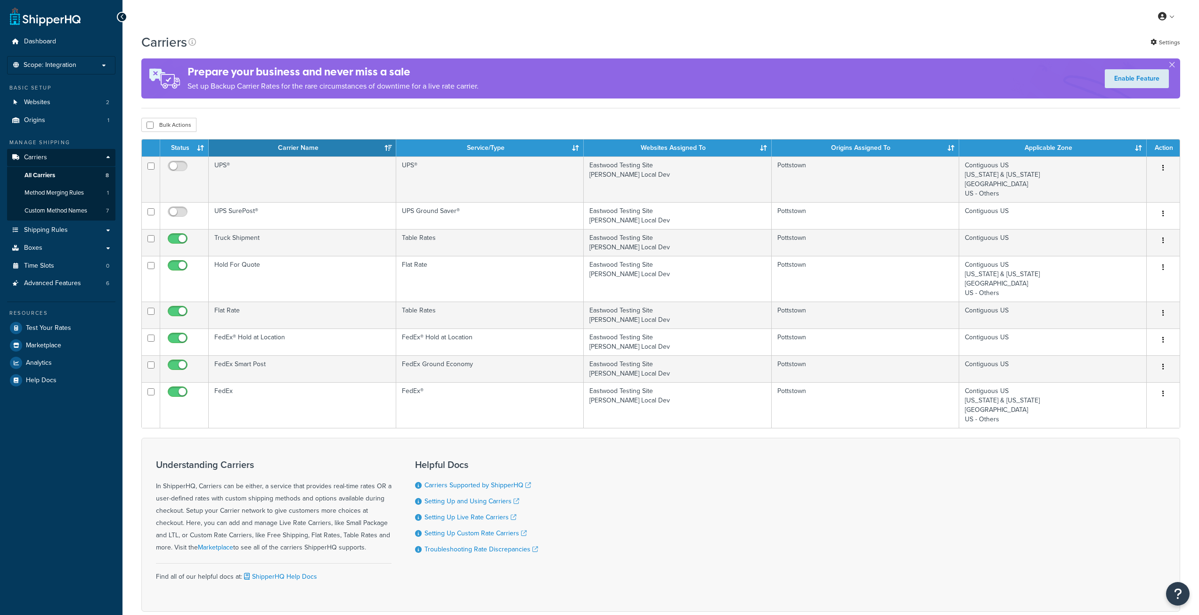
click at [67, 66] on span "Scope: Integration" at bounding box center [50, 65] width 53 height 8
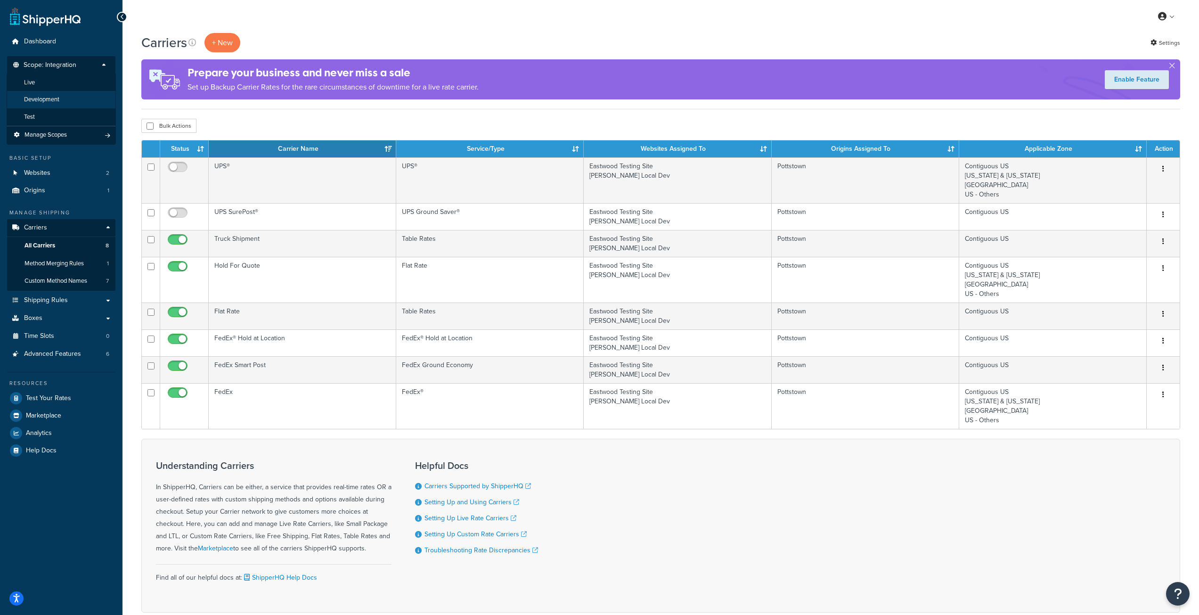
click at [64, 107] on li "Development" at bounding box center [61, 99] width 109 height 17
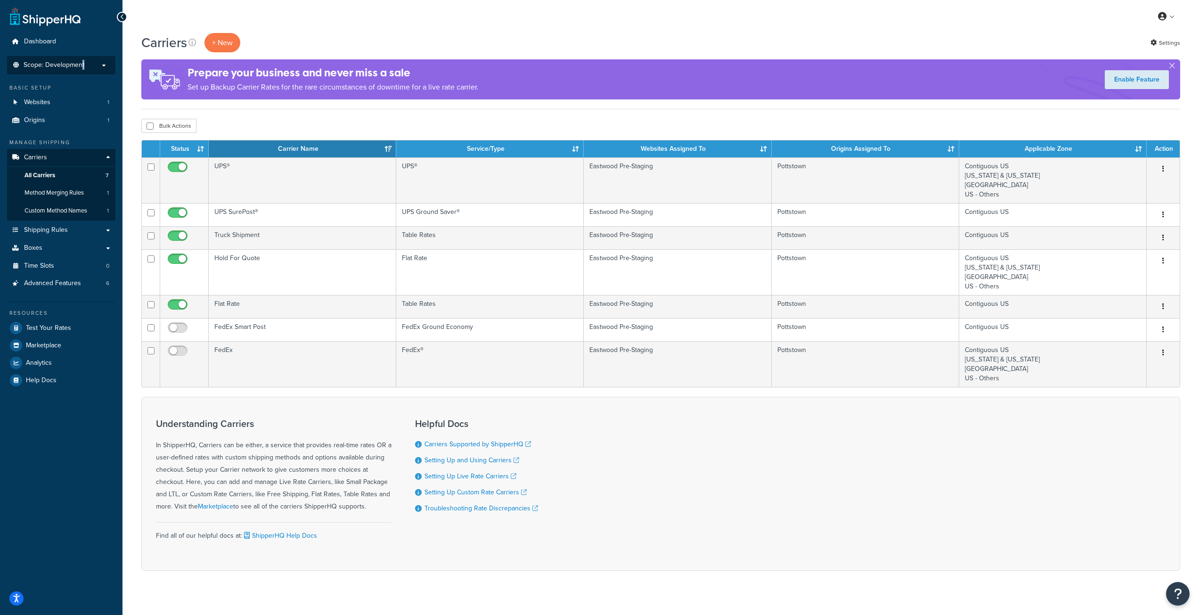
click at [84, 65] on p "Scope: Development" at bounding box center [61, 65] width 100 height 8
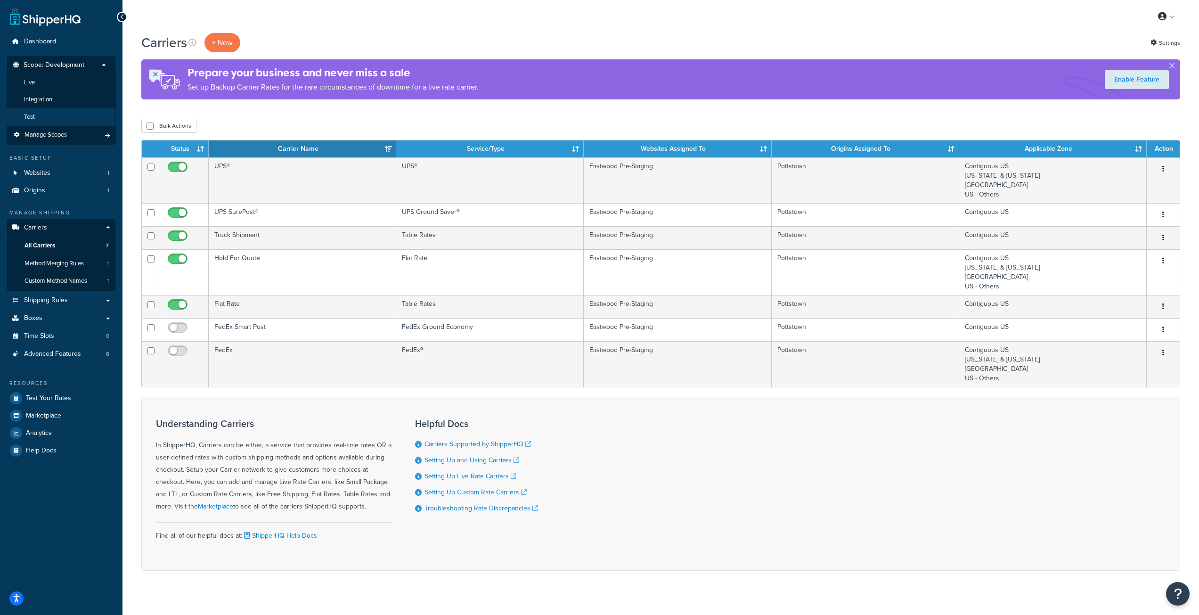
click at [67, 120] on li "Test" at bounding box center [61, 116] width 109 height 17
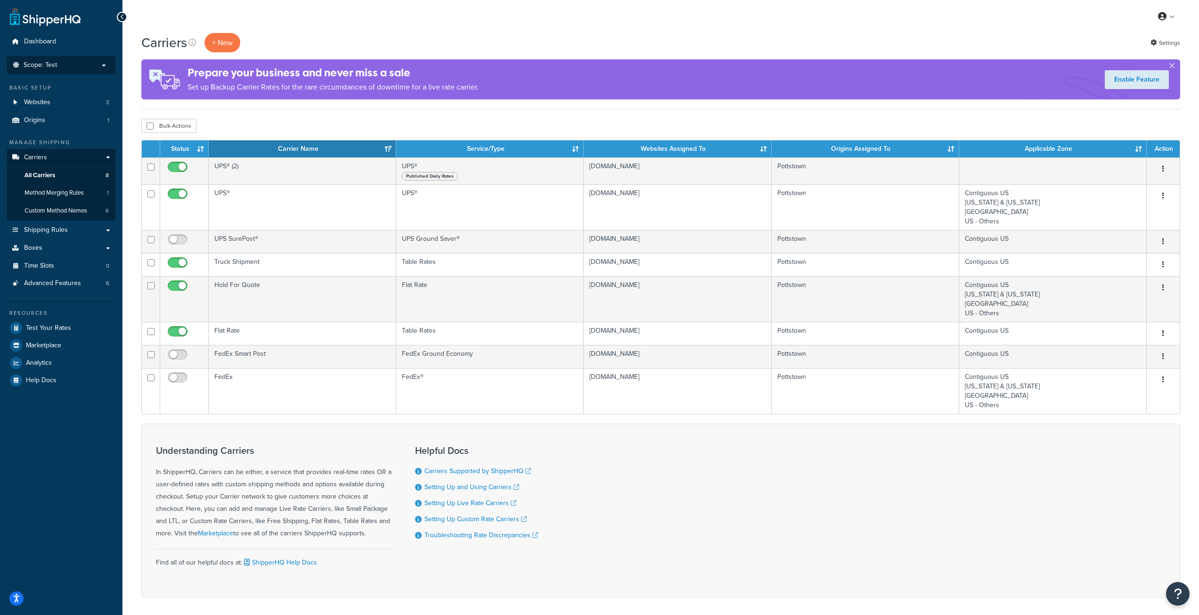
click at [66, 68] on p "Scope: Test" at bounding box center [61, 65] width 100 height 8
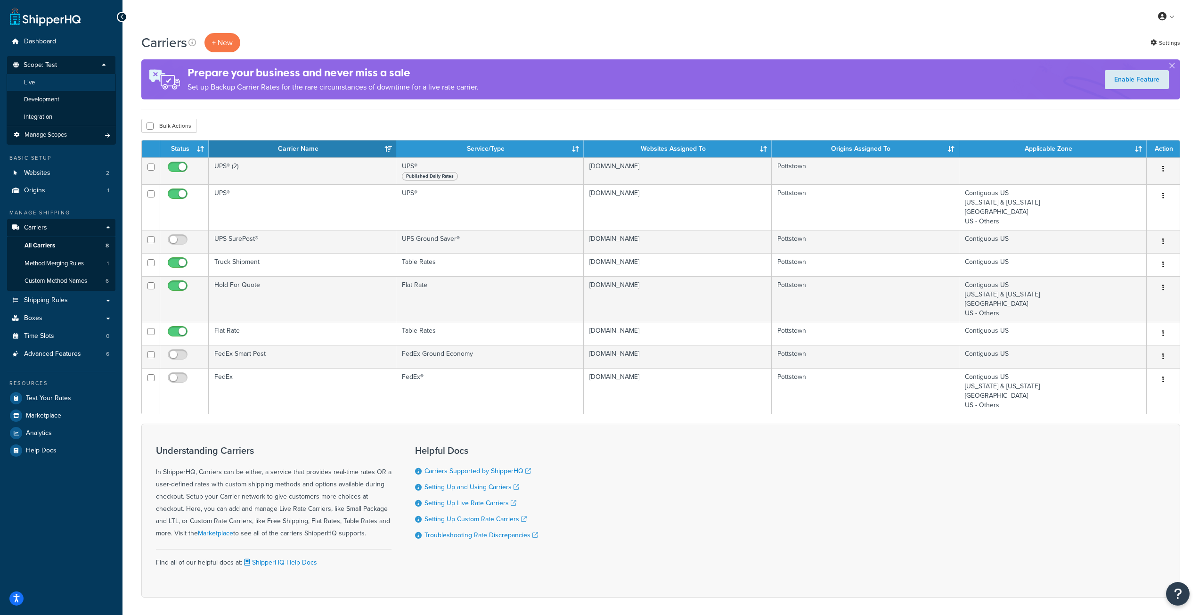
click at [60, 89] on li "Live" at bounding box center [61, 82] width 109 height 17
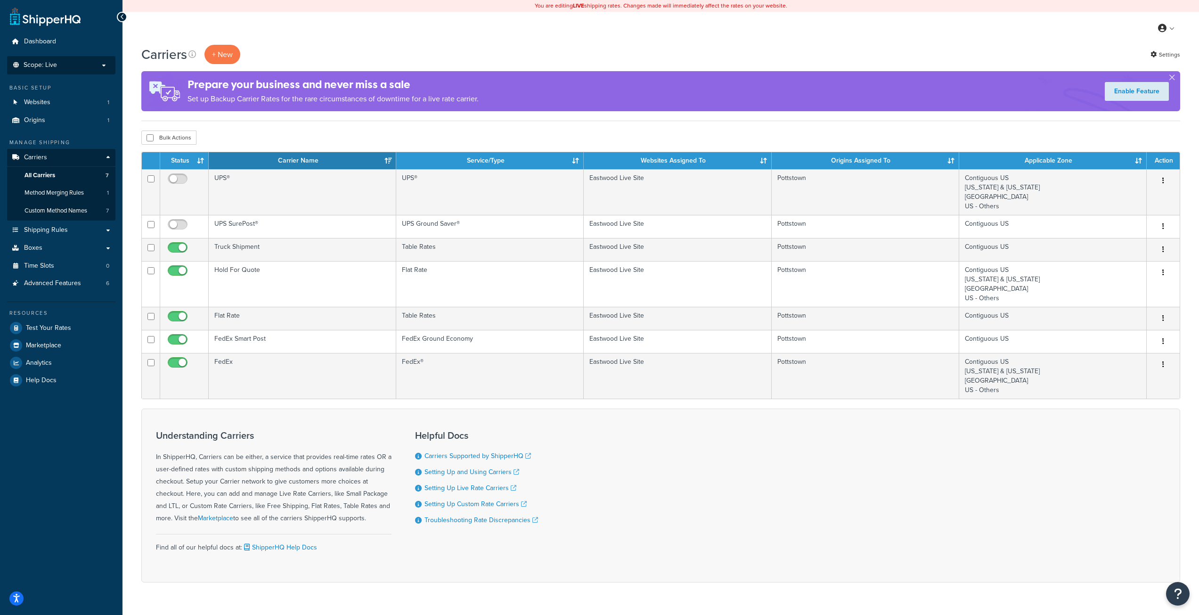
click at [94, 66] on p "Scope: Live" at bounding box center [61, 65] width 100 height 8
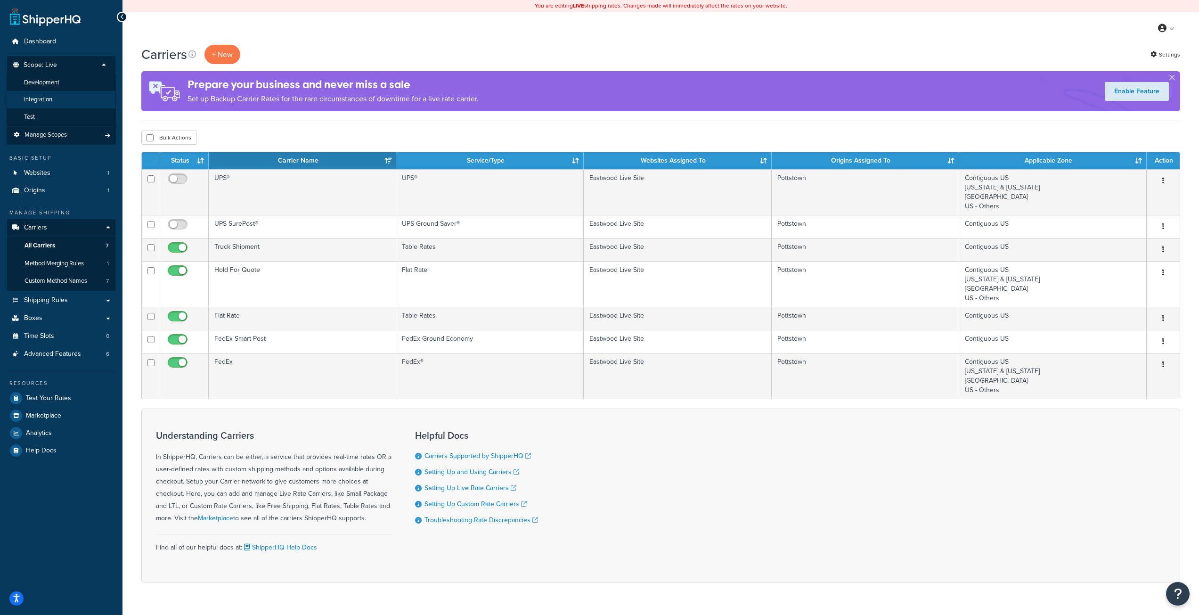
click at [90, 97] on li "Integration" at bounding box center [61, 99] width 109 height 17
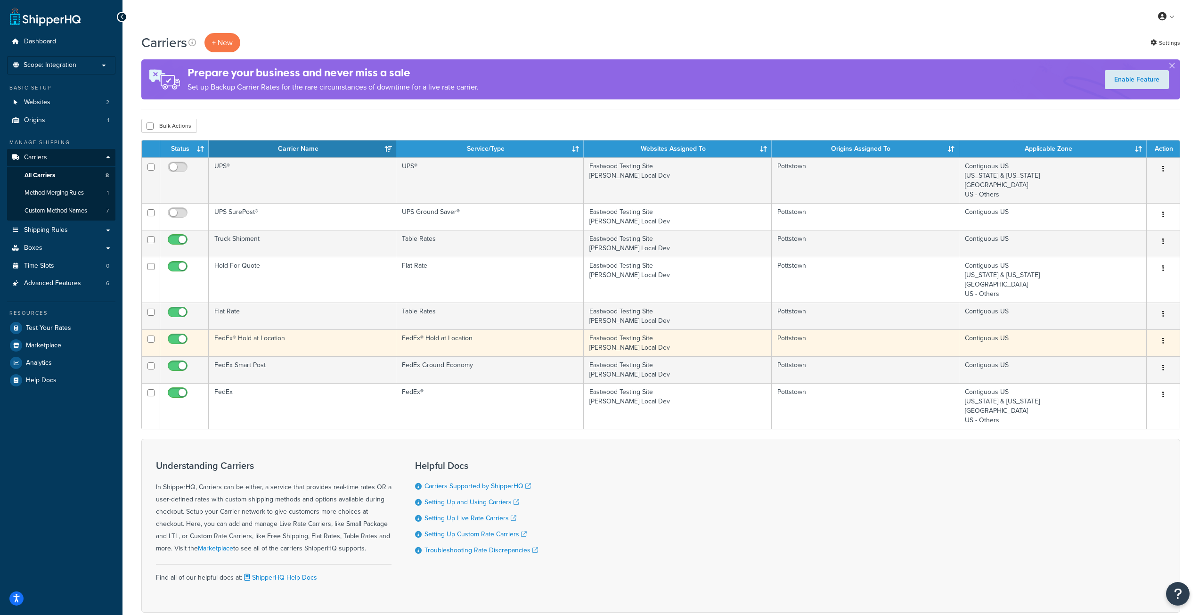
click at [272, 343] on td "FedEx® Hold at Location" at bounding box center [303, 342] width 188 height 27
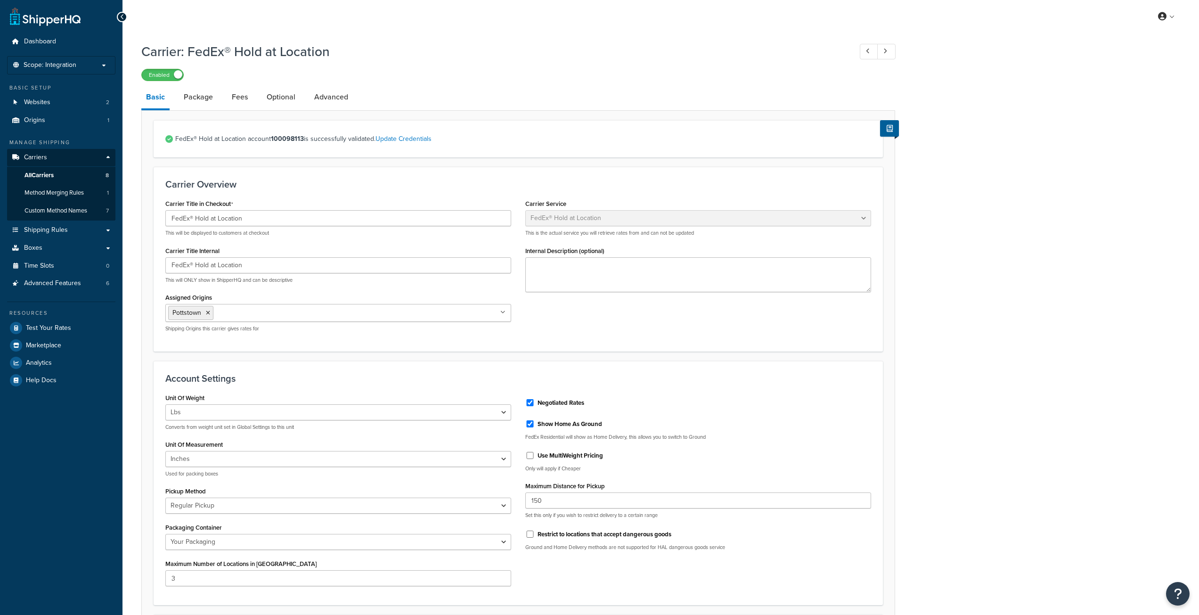
select select "fedExLocation"
select select "REGULAR_PICKUP"
select select "YOUR_PACKAGING"
click at [201, 97] on link "Package" at bounding box center [198, 97] width 39 height 23
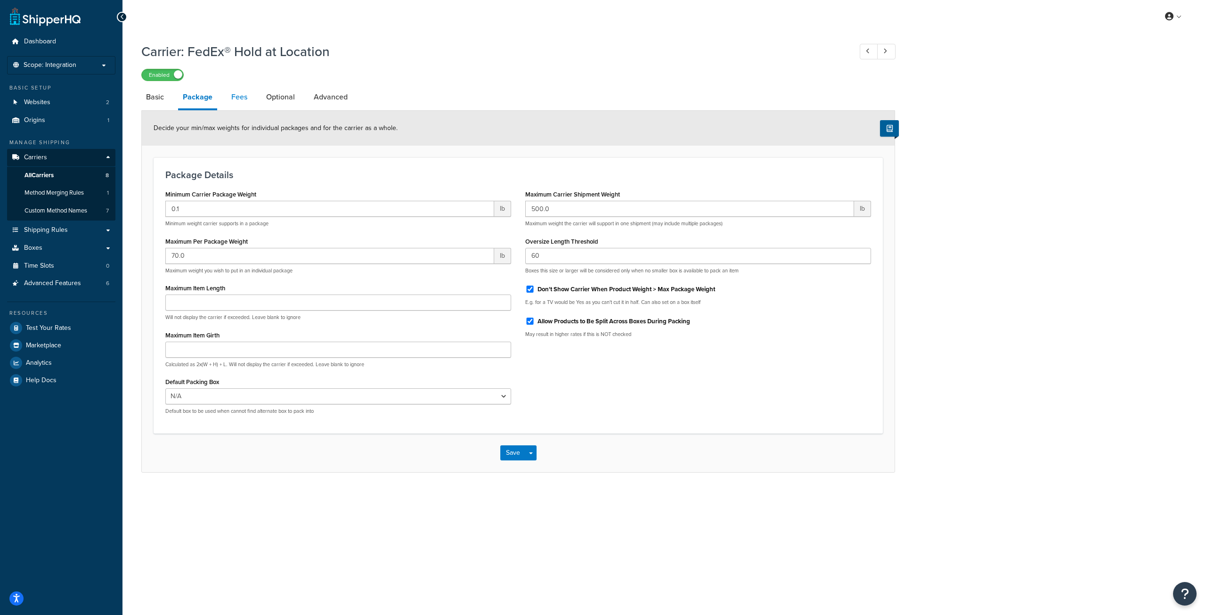
click at [244, 100] on link "Fees" at bounding box center [239, 97] width 25 height 23
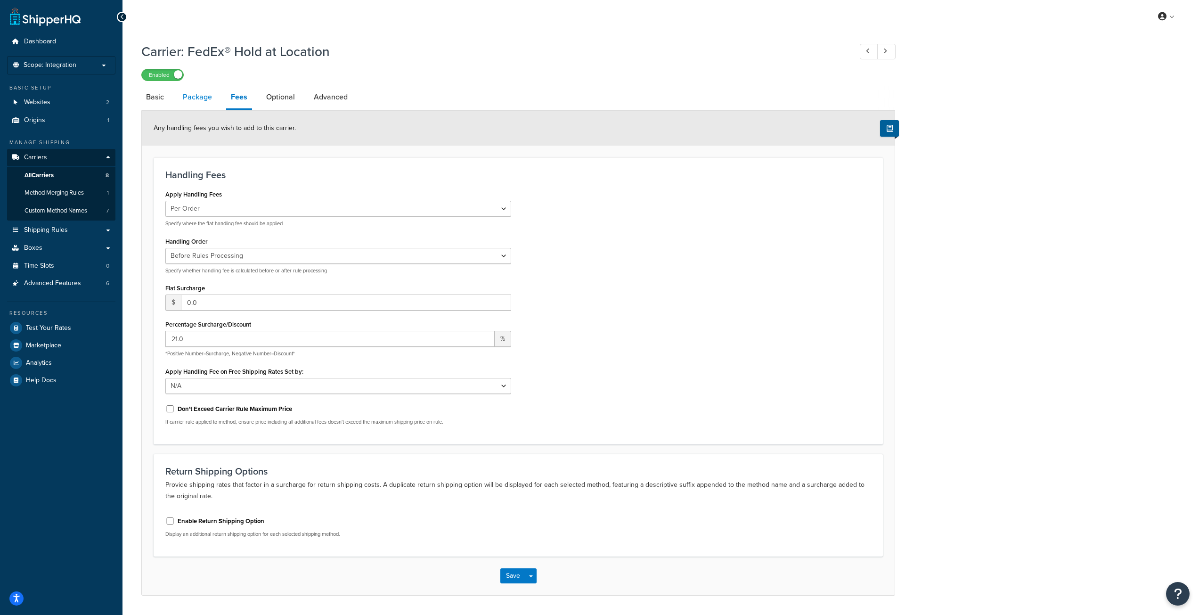
click at [197, 92] on link "Package" at bounding box center [197, 97] width 39 height 23
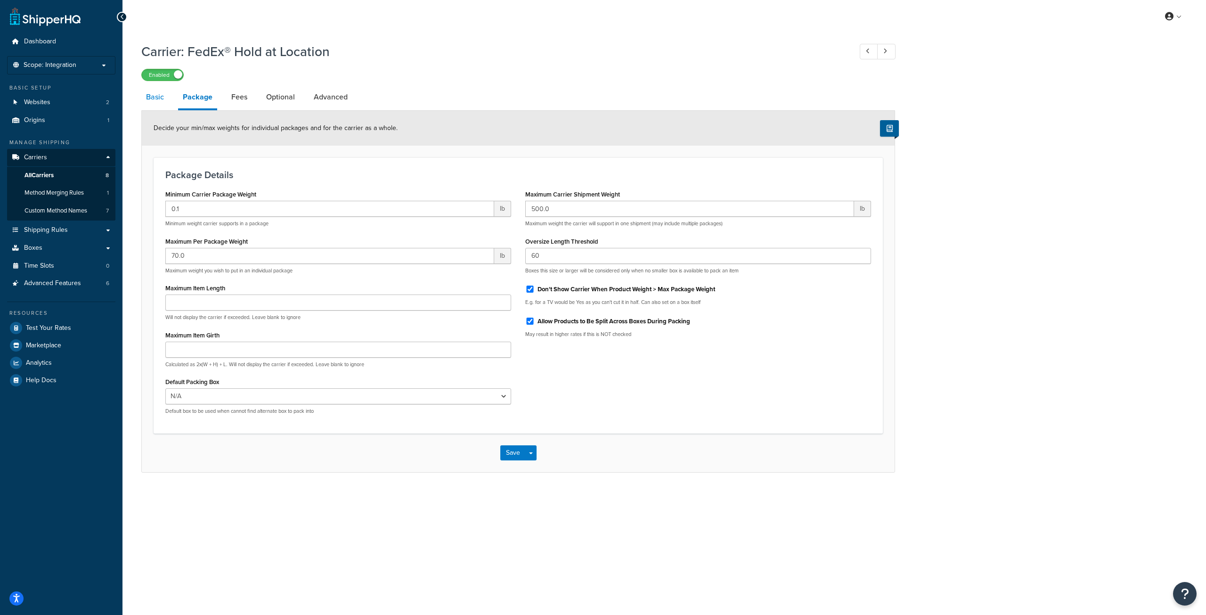
click at [163, 101] on link "Basic" at bounding box center [154, 97] width 27 height 23
select select "fedExLocation"
select select "REGULAR_PICKUP"
select select "YOUR_PACKAGING"
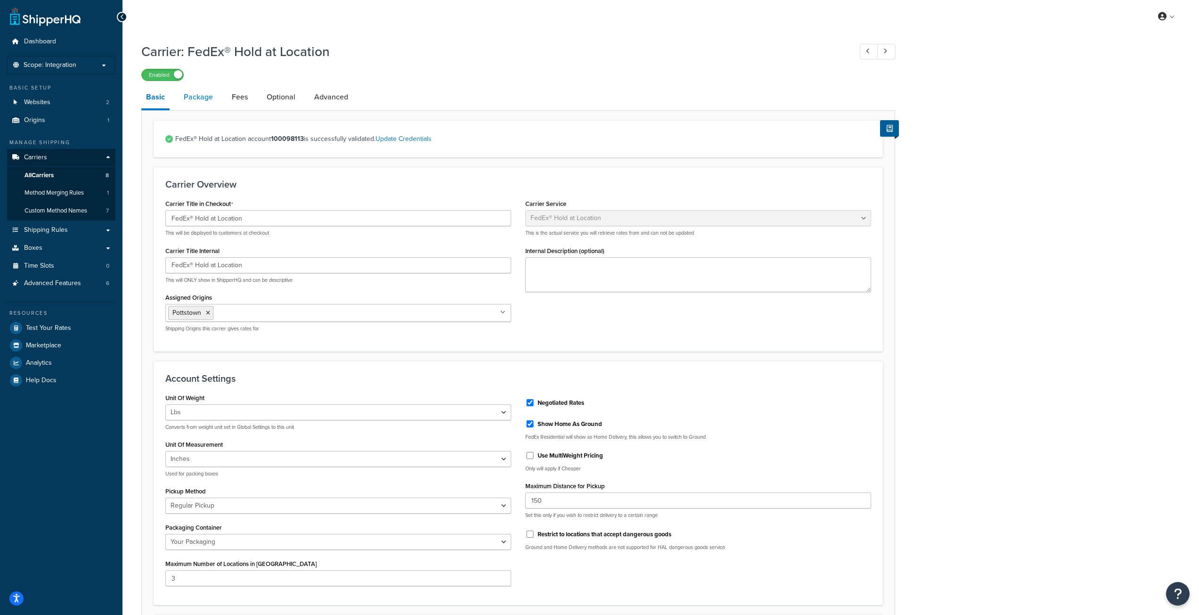
click at [202, 102] on link "Package" at bounding box center [198, 97] width 39 height 23
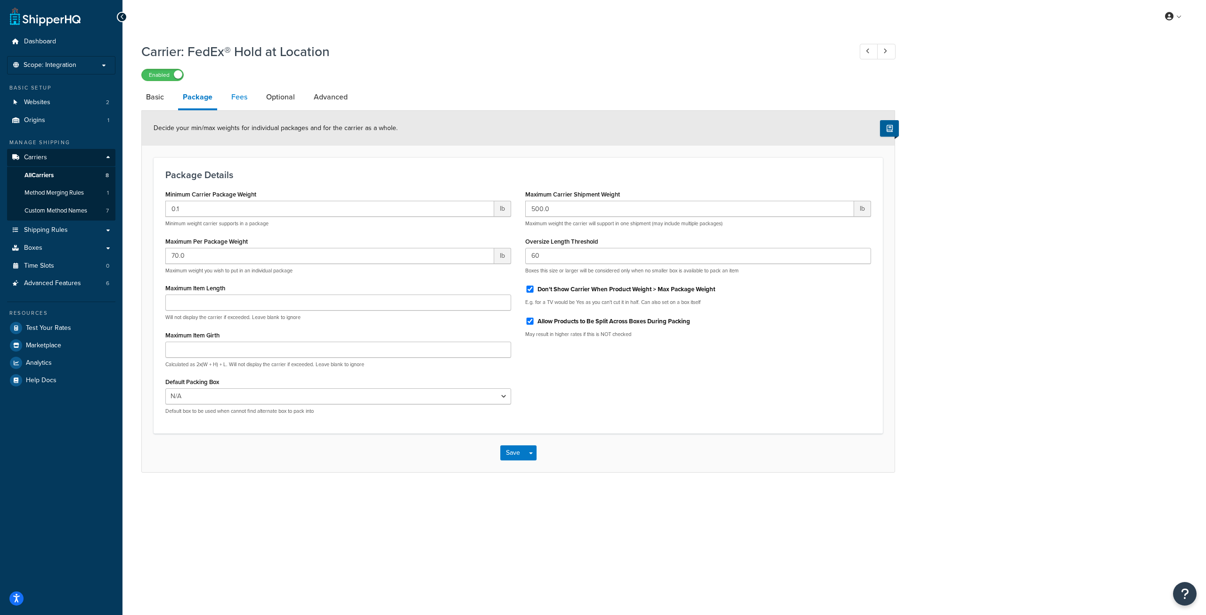
click at [237, 98] on link "Fees" at bounding box center [239, 97] width 25 height 23
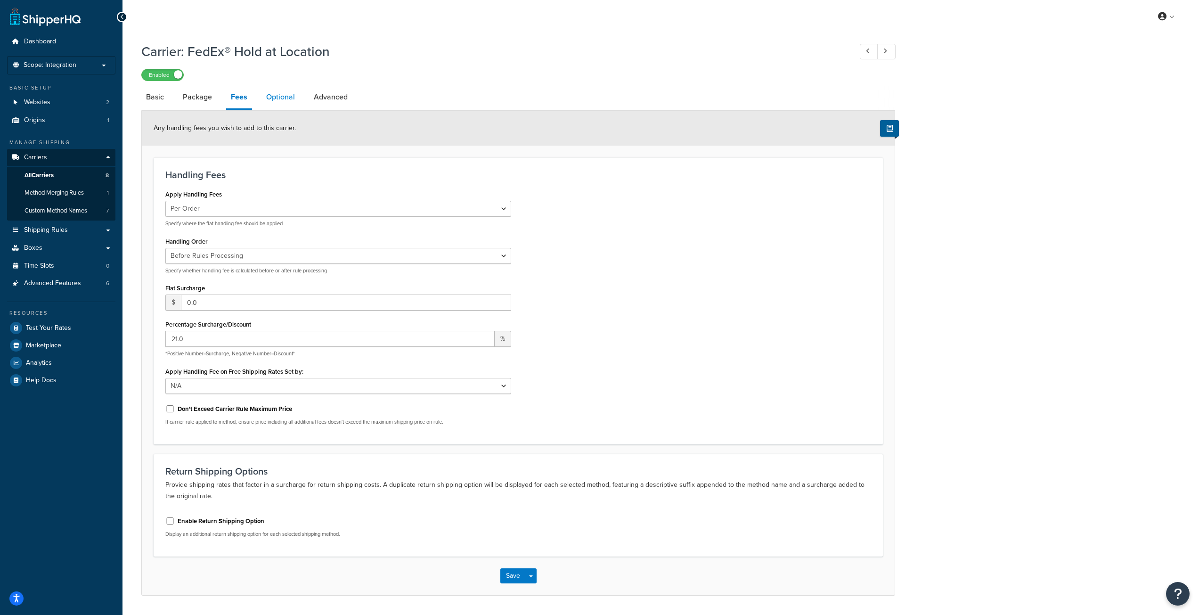
click at [286, 102] on link "Optional" at bounding box center [281, 97] width 38 height 23
select select "business"
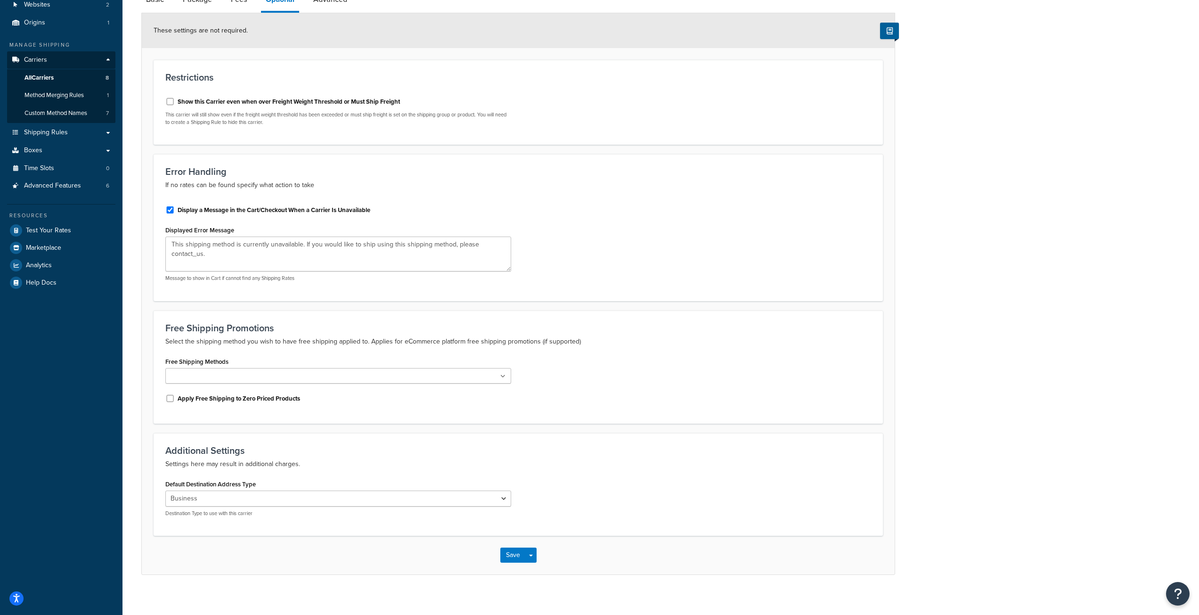
scroll to position [105, 0]
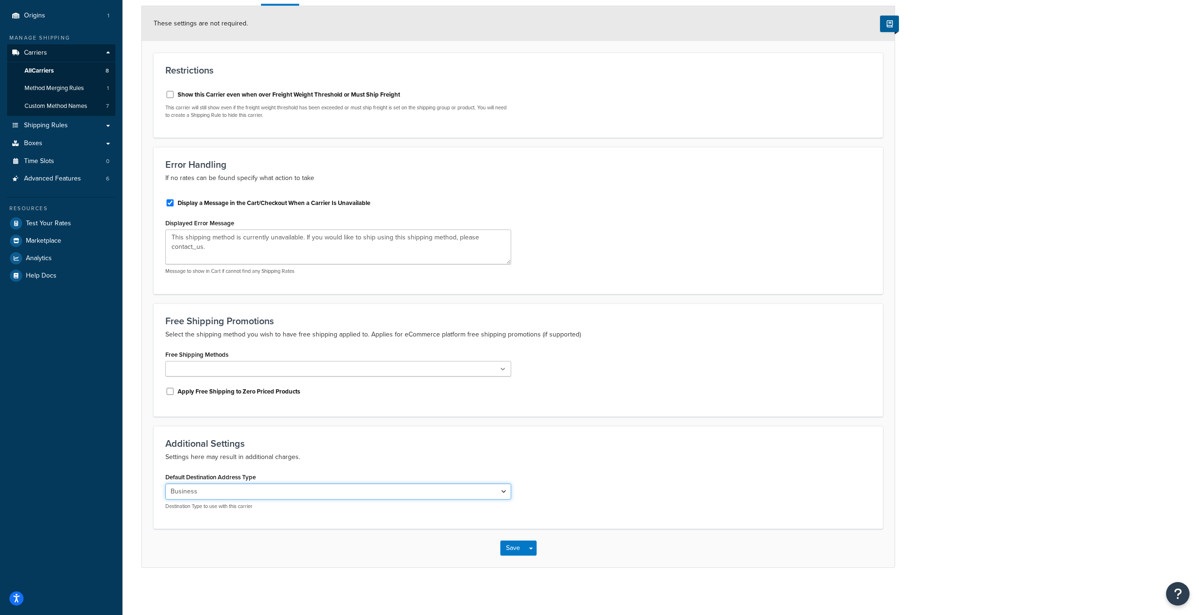
click at [369, 496] on select "Residential Business" at bounding box center [338, 492] width 346 height 16
click at [753, 420] on form "These settings are not required. Restrictions Show this Carrier even when over …" at bounding box center [518, 286] width 753 height 561
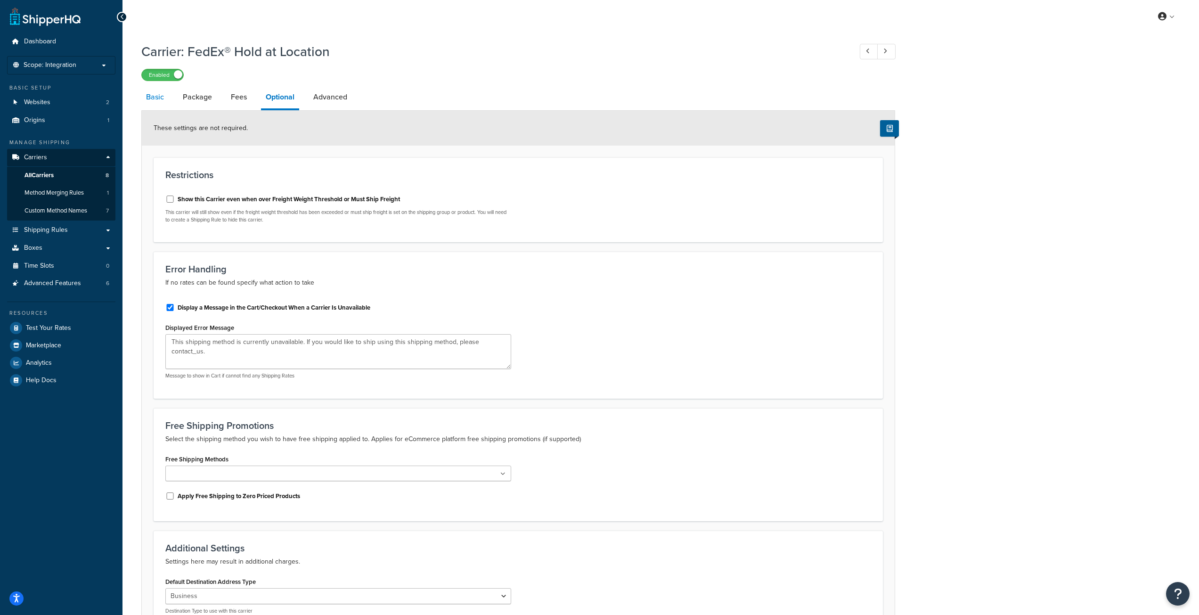
click at [161, 93] on link "Basic" at bounding box center [154, 97] width 27 height 23
select select "fedExLocation"
select select "REGULAR_PICKUP"
select select "YOUR_PACKAGING"
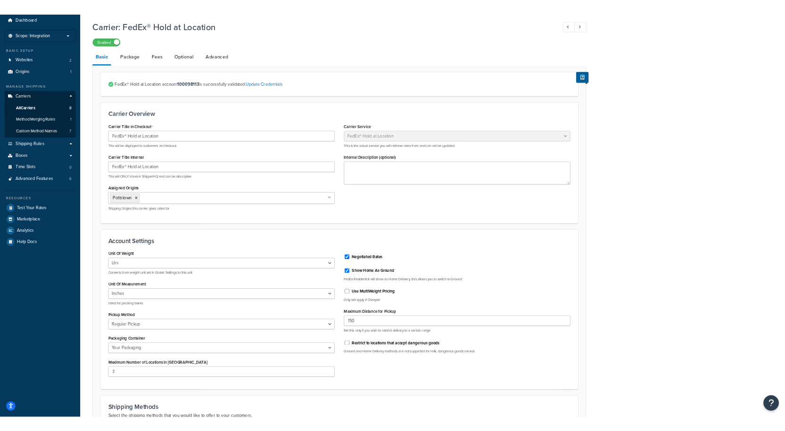
scroll to position [23, 0]
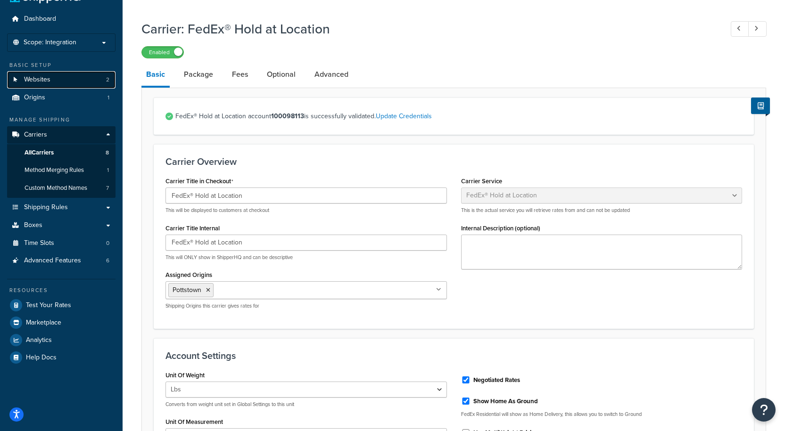
click at [65, 72] on link "Websites 2" at bounding box center [61, 79] width 108 height 17
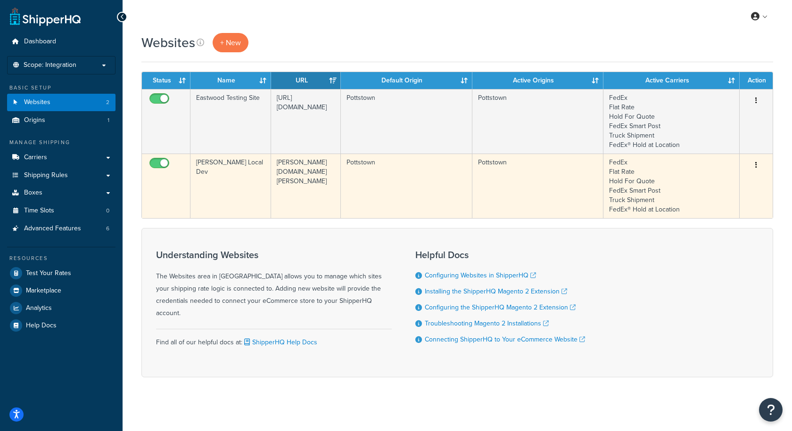
click at [348, 186] on td "Pottstown" at bounding box center [406, 186] width 131 height 65
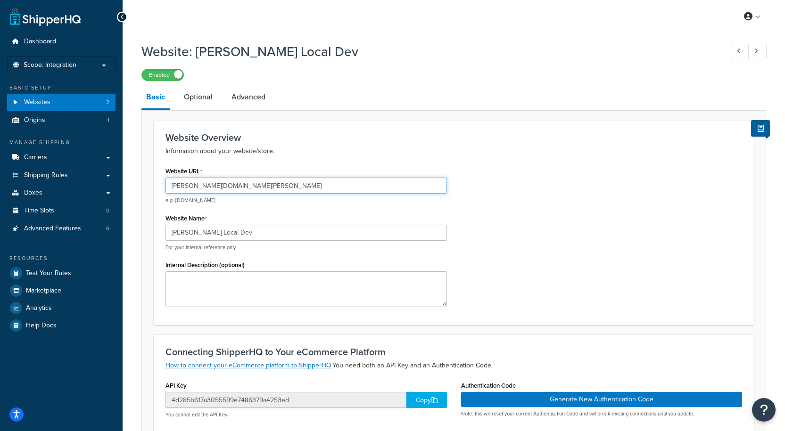
click at [172, 185] on input "[PERSON_NAME][DOMAIN_NAME][PERSON_NAME]" at bounding box center [305, 186] width 281 height 16
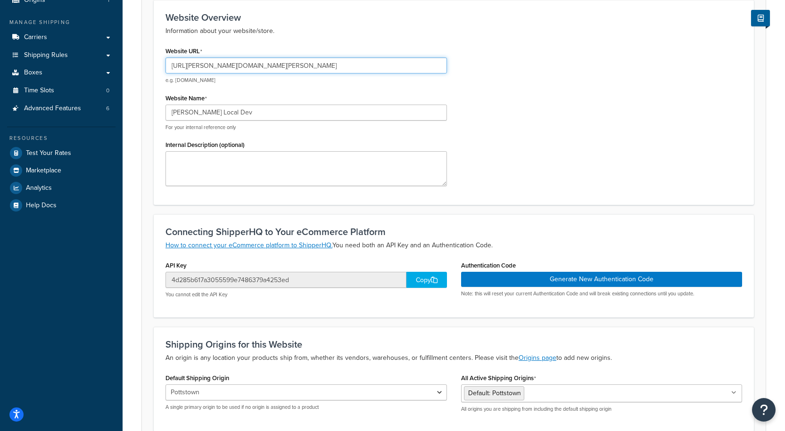
scroll to position [189, 0]
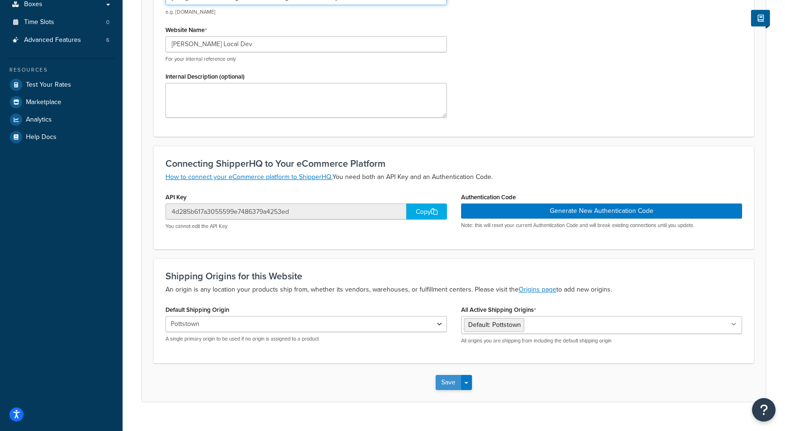
type input "[URL][PERSON_NAME][DOMAIN_NAME][PERSON_NAME]"
click at [443, 387] on button "Save" at bounding box center [447, 382] width 25 height 15
